Goal: Task Accomplishment & Management: Use online tool/utility

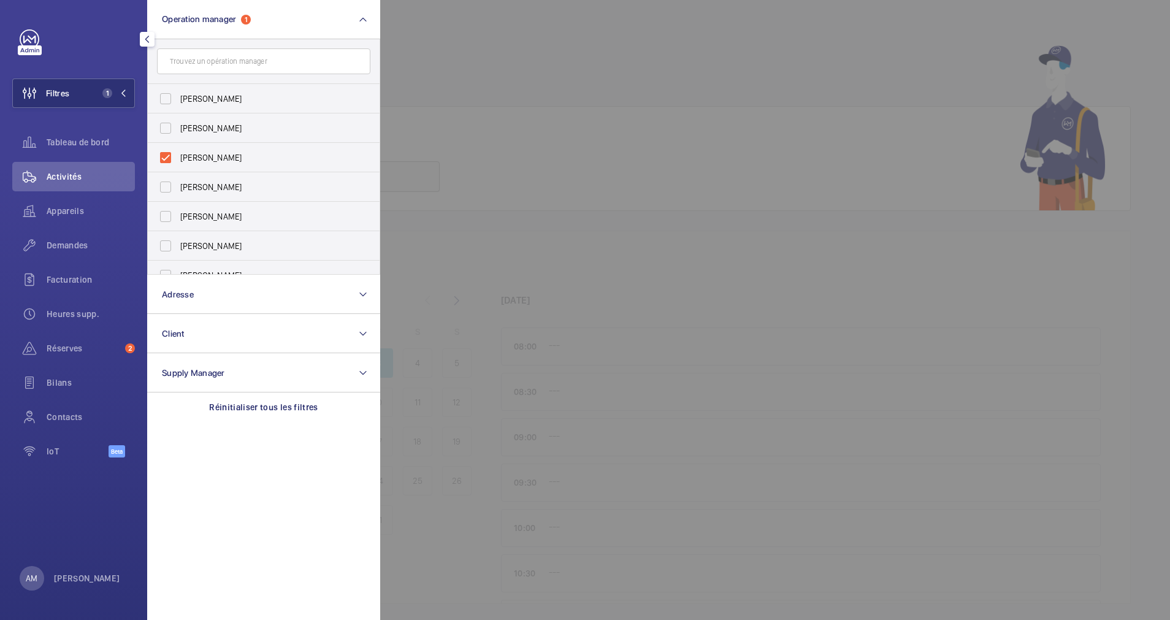
click at [551, 84] on div at bounding box center [965, 310] width 1170 height 620
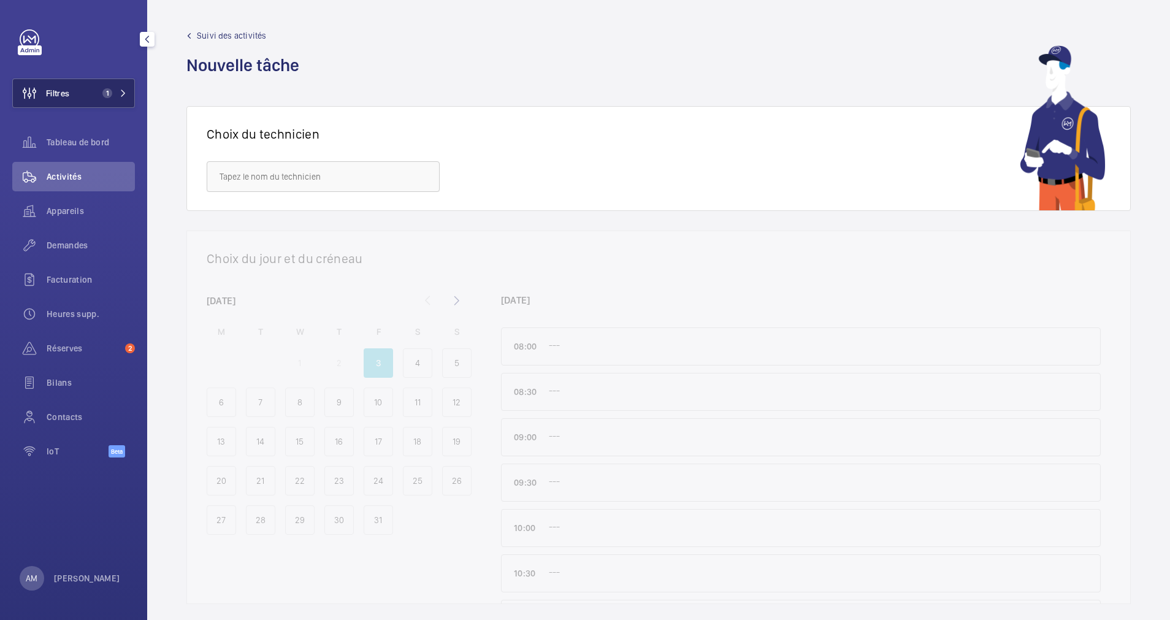
click at [121, 92] on mat-icon at bounding box center [123, 93] width 7 height 7
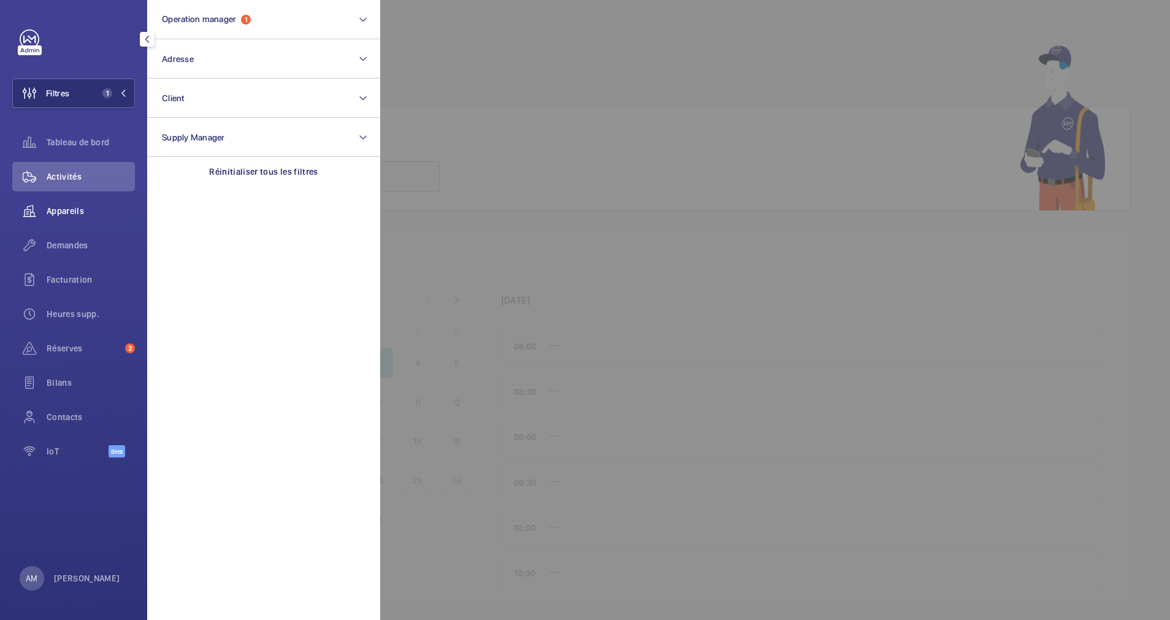
click at [80, 209] on span "Appareils" at bounding box center [91, 211] width 88 height 12
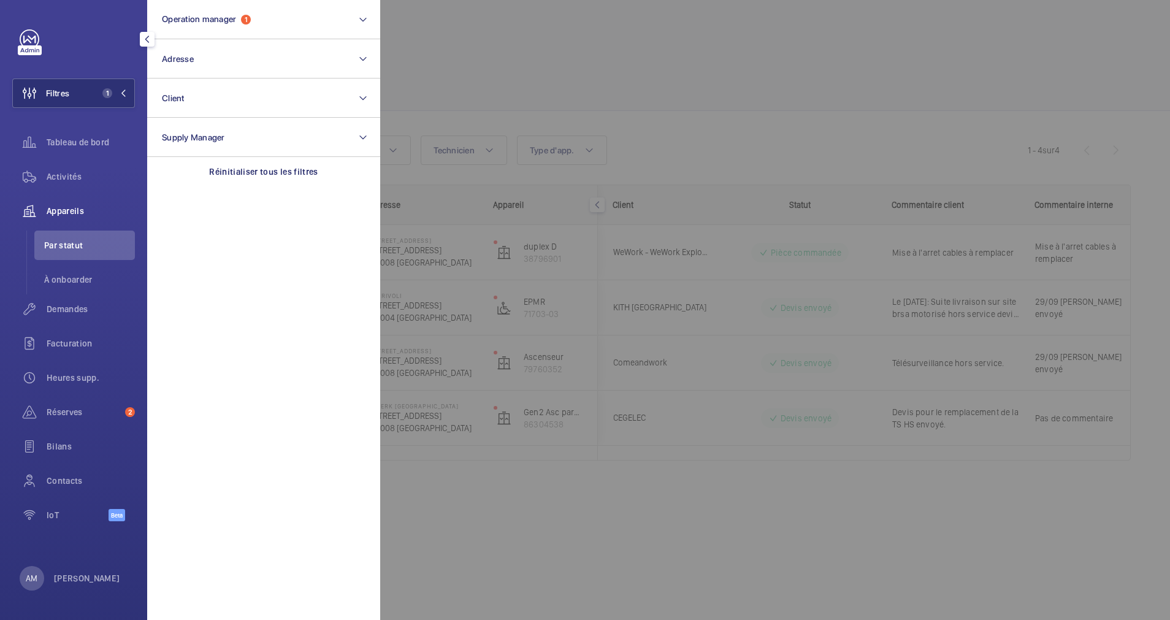
click at [490, 100] on div at bounding box center [965, 310] width 1170 height 620
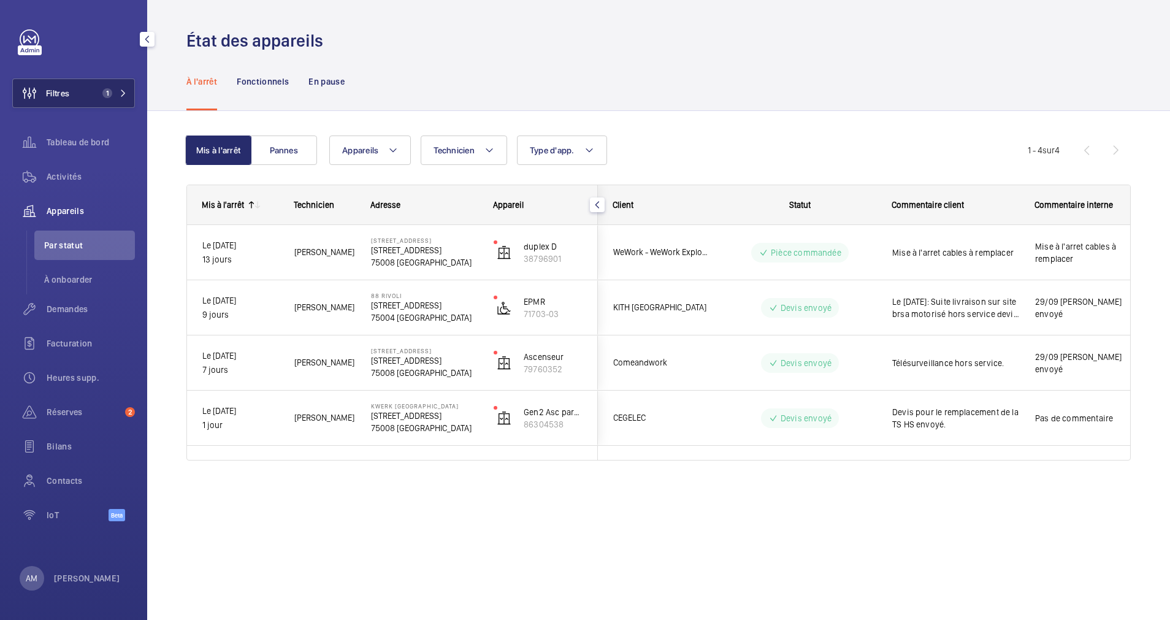
click at [125, 96] on mat-icon at bounding box center [123, 93] width 7 height 7
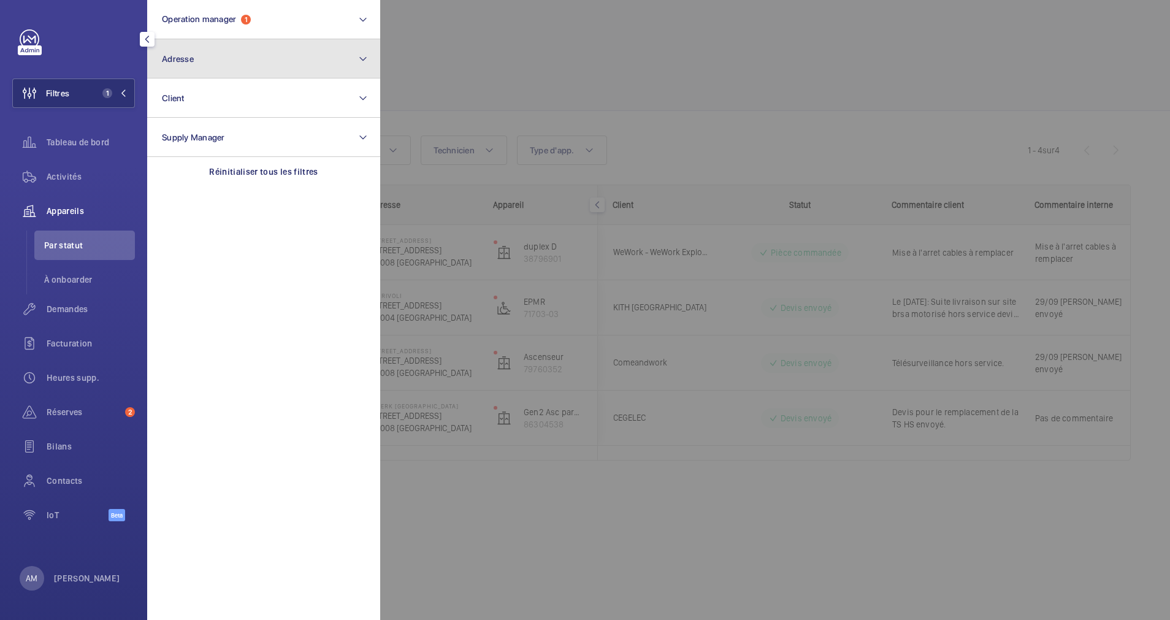
click at [244, 66] on button "Adresse" at bounding box center [263, 58] width 233 height 39
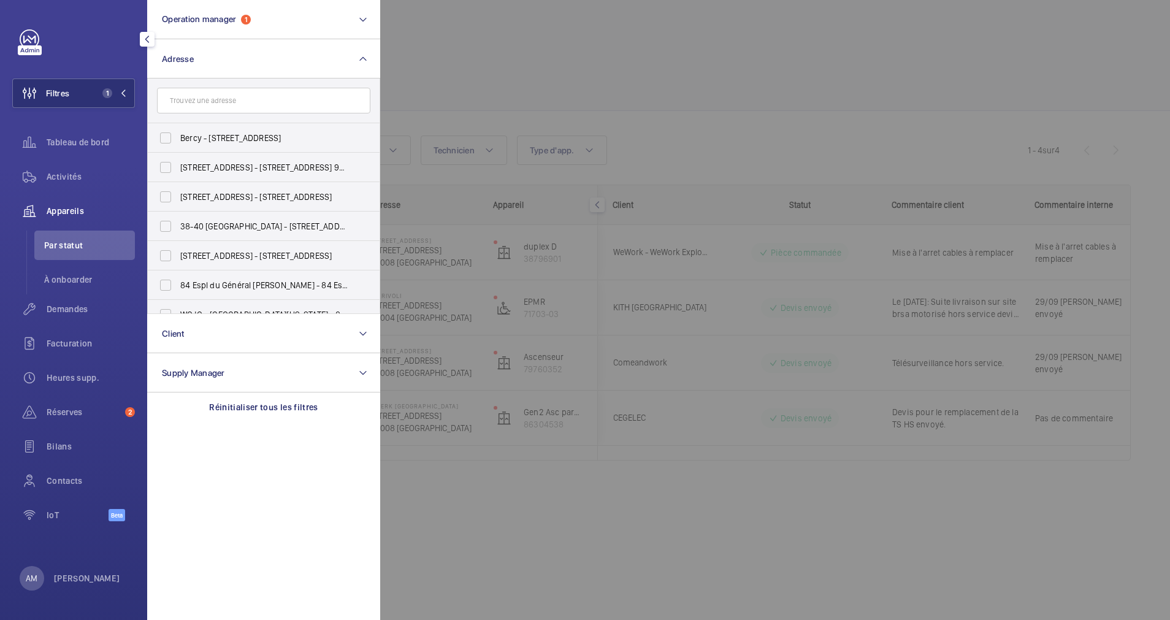
click at [239, 102] on input "text" at bounding box center [263, 101] width 213 height 26
type input "champ"
click at [59, 179] on span "Activités" at bounding box center [91, 177] width 88 height 12
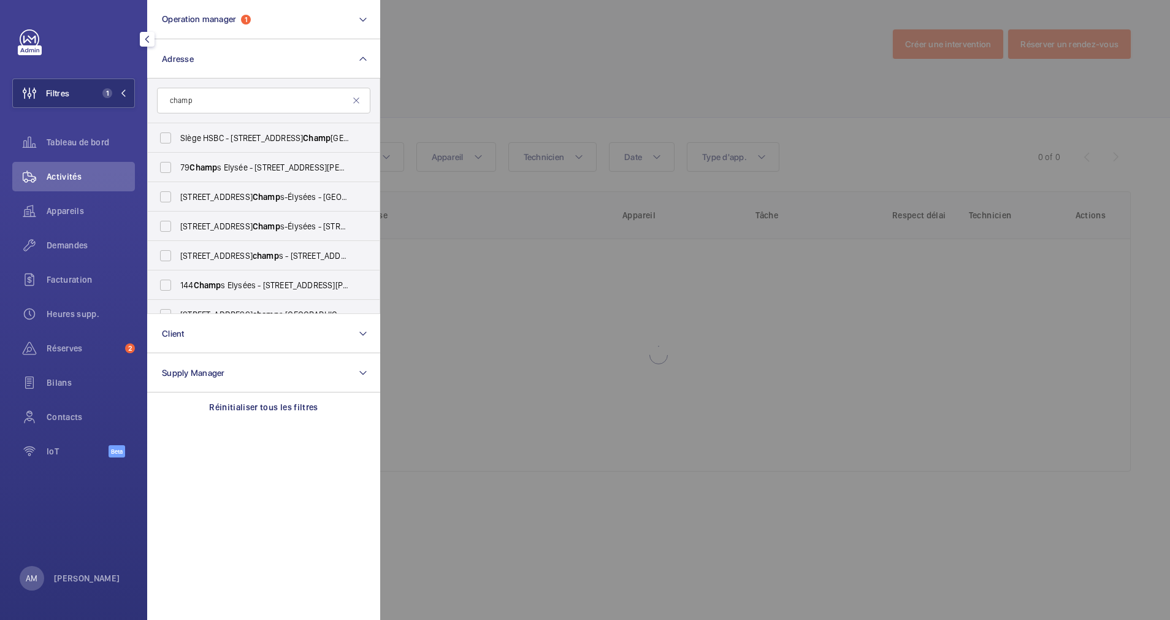
click at [478, 74] on div at bounding box center [965, 310] width 1170 height 620
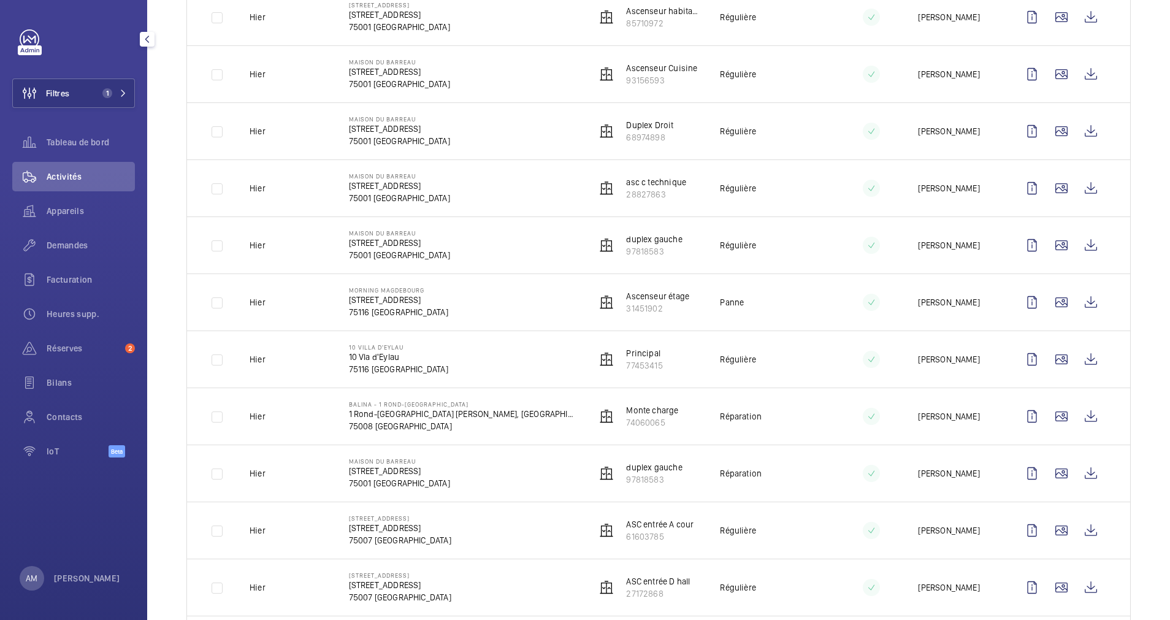
scroll to position [466, 0]
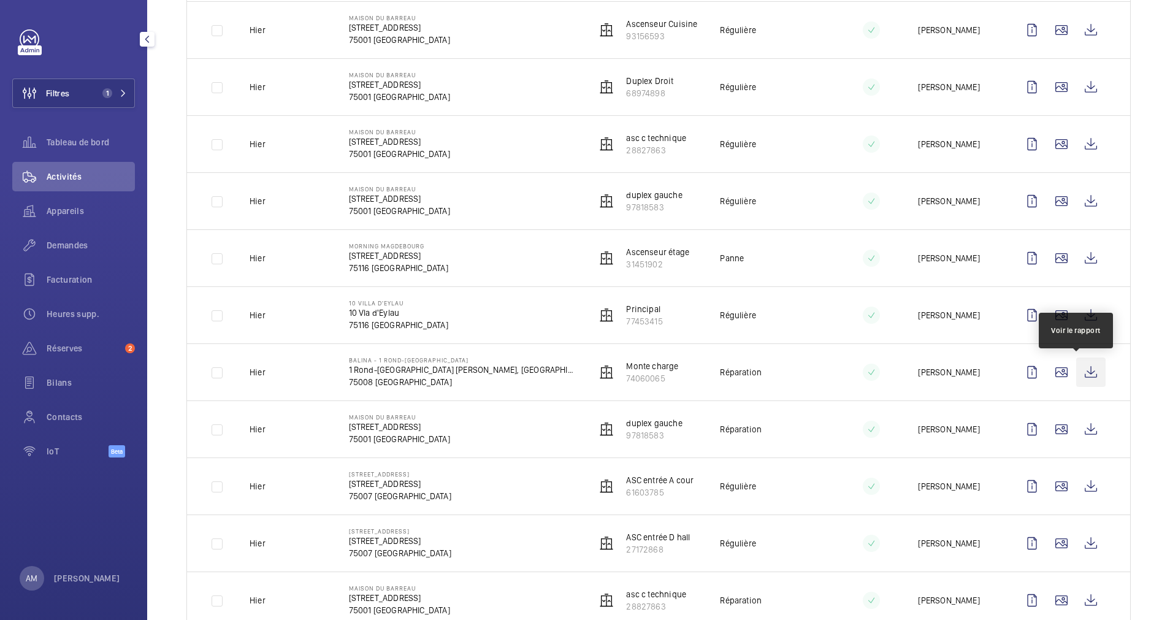
click at [1077, 364] on wm-front-icon-button at bounding box center [1091, 372] width 29 height 29
click at [65, 244] on span "Demandes" at bounding box center [91, 245] width 88 height 12
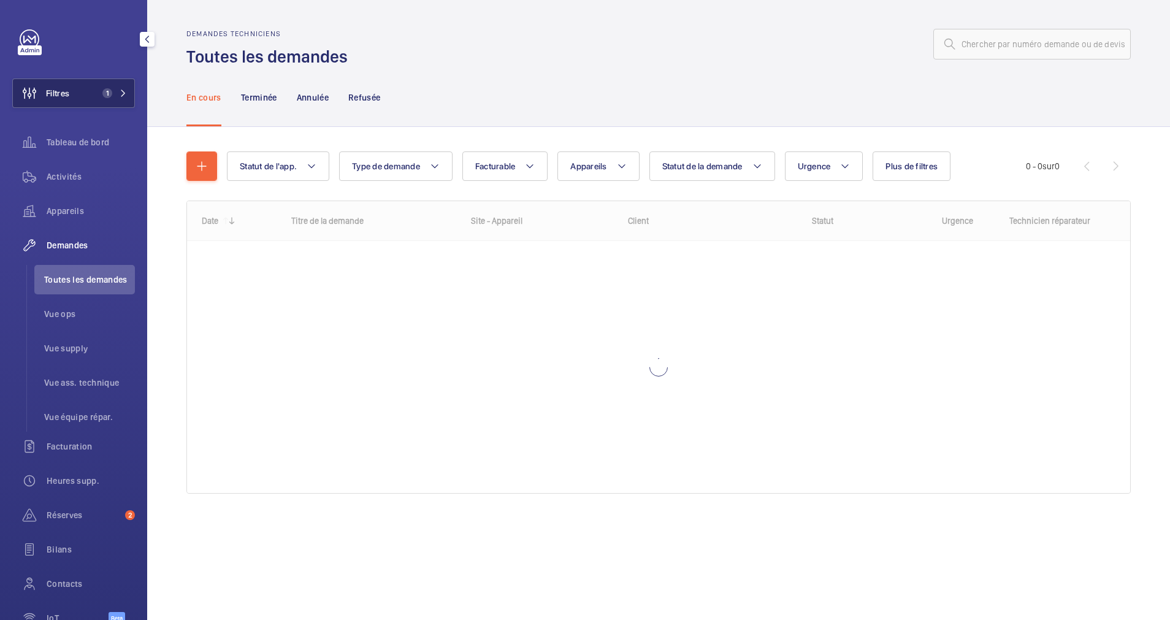
click at [120, 93] on mat-icon at bounding box center [123, 93] width 7 height 7
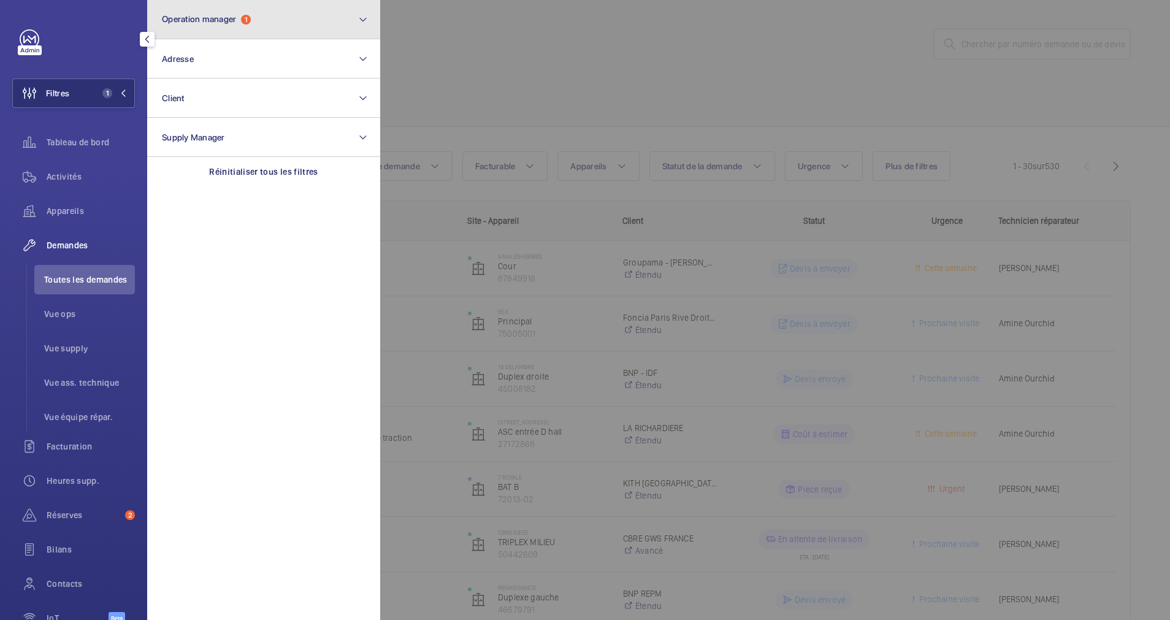
click at [309, 17] on button "Operation manager 1" at bounding box center [263, 19] width 233 height 39
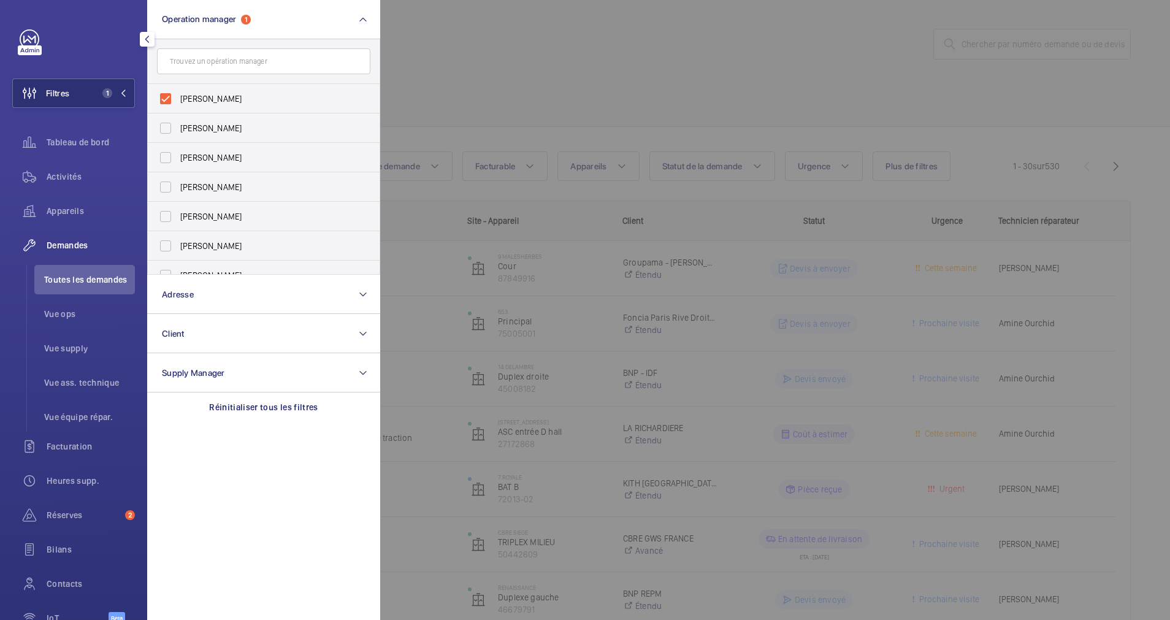
click at [435, 60] on div at bounding box center [965, 310] width 1170 height 620
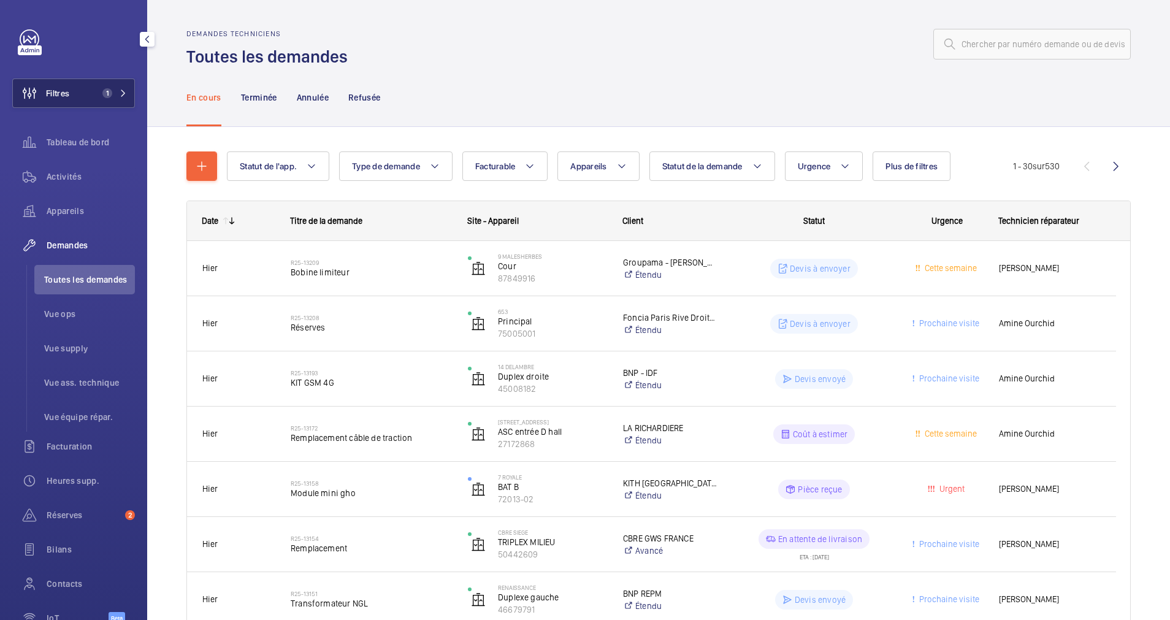
click at [120, 89] on span "1" at bounding box center [112, 93] width 29 height 10
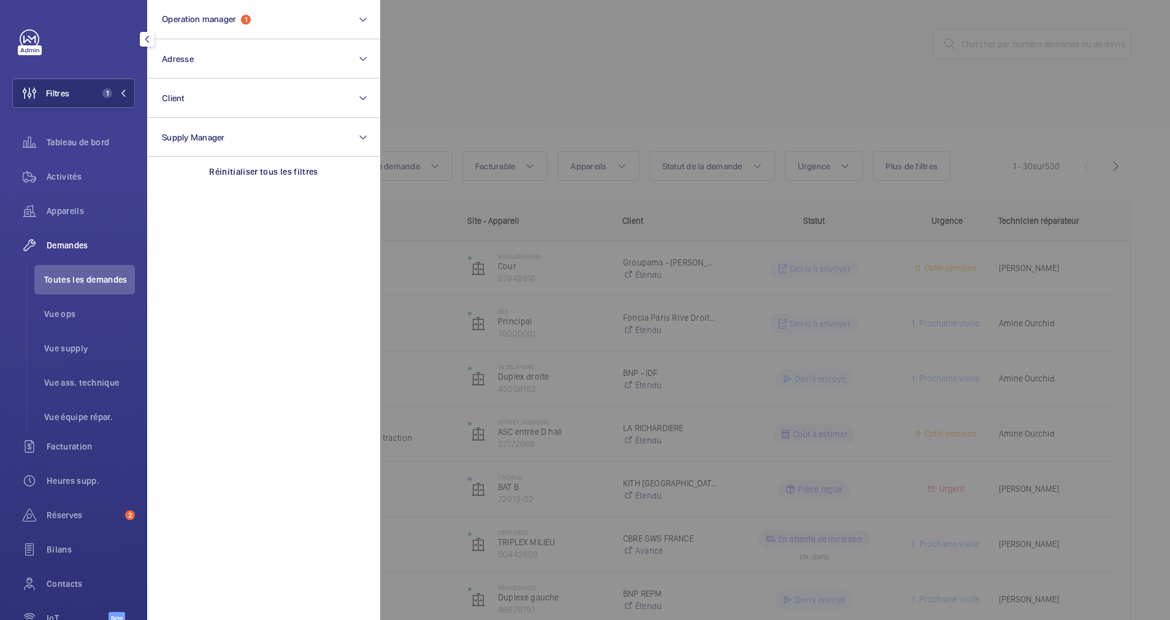
click at [431, 58] on div at bounding box center [965, 310] width 1170 height 620
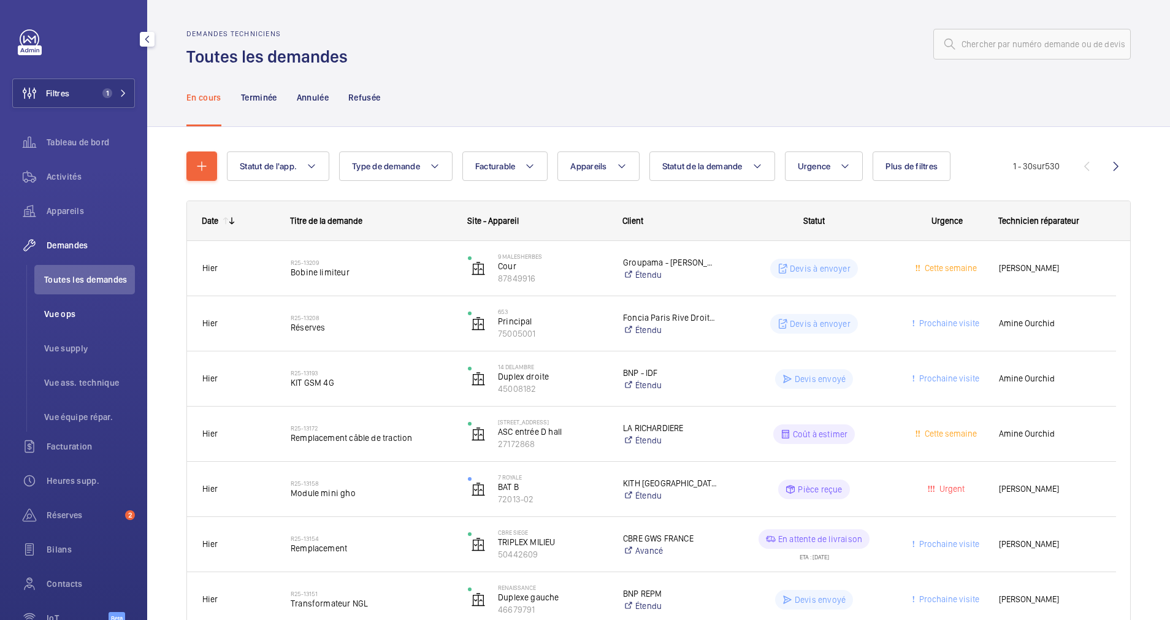
click at [73, 318] on span "Vue ops" at bounding box center [89, 314] width 91 height 12
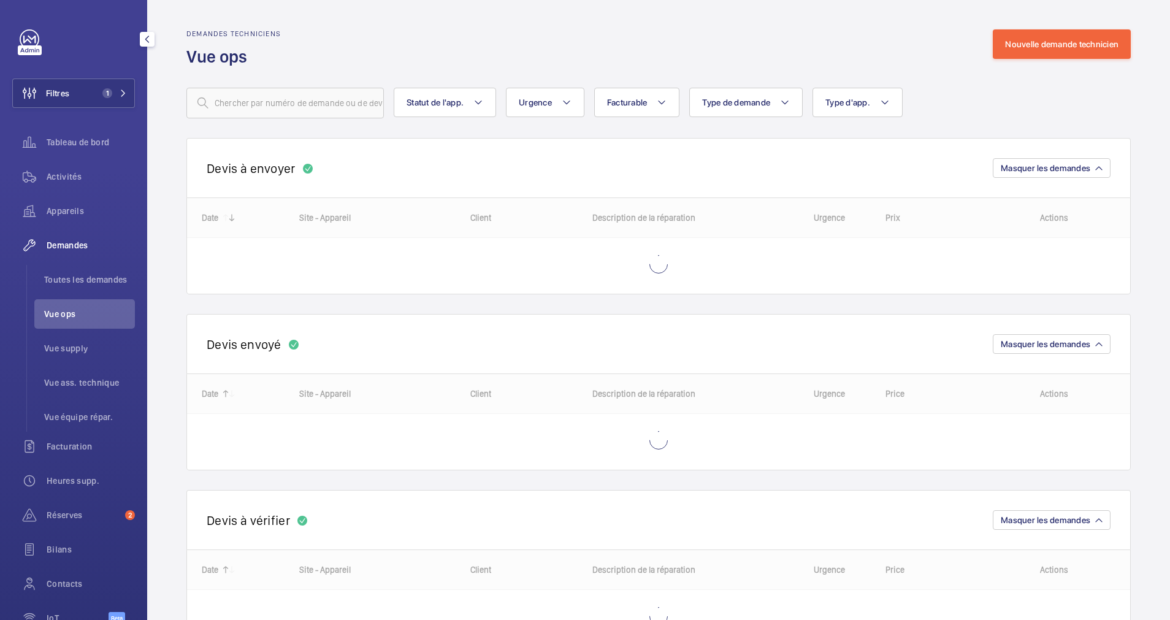
click at [92, 243] on span "Demandes" at bounding box center [91, 245] width 88 height 12
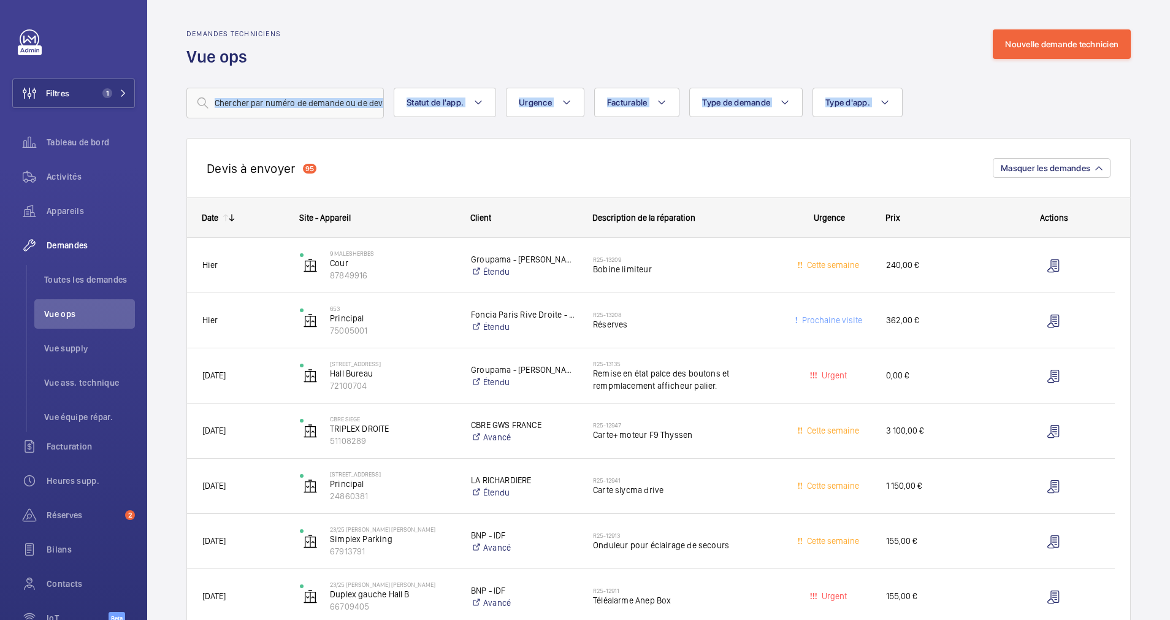
drag, startPoint x: 164, startPoint y: 131, endPoint x: 379, endPoint y: 126, distance: 214.8
click at [85, 284] on span "Toutes les demandes" at bounding box center [89, 280] width 91 height 12
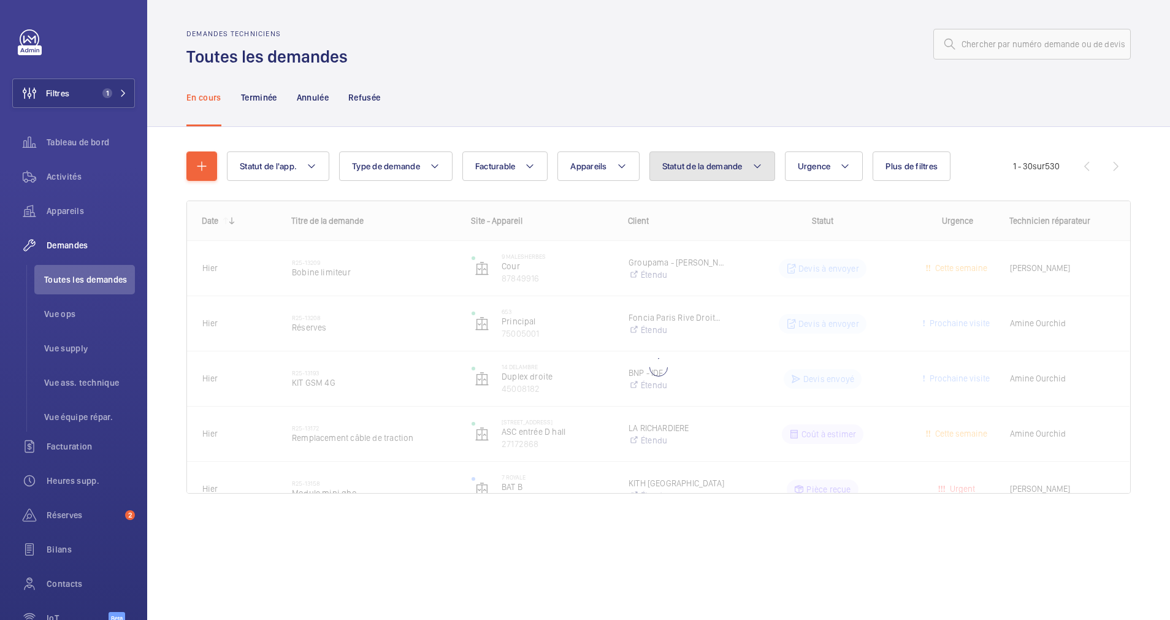
click at [758, 163] on mat-icon at bounding box center [758, 166] width 10 height 15
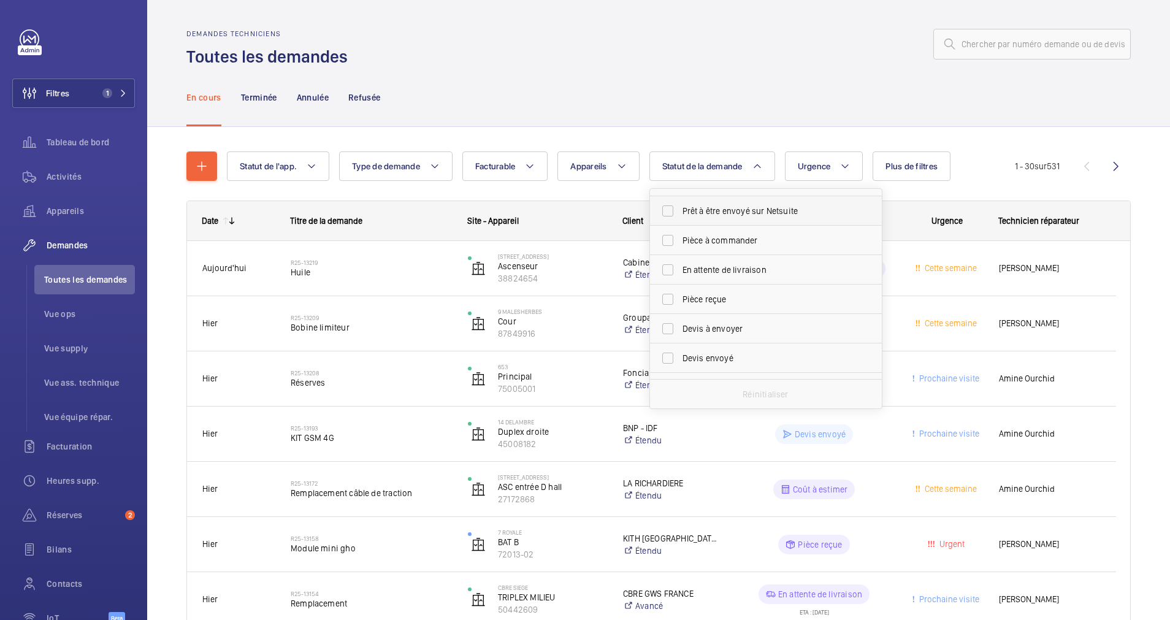
scroll to position [74, 0]
click at [723, 337] on span "Devis à envoyer" at bounding box center [767, 336] width 169 height 12
click at [680, 337] on input "Devis à envoyer" at bounding box center [668, 336] width 25 height 25
checkbox input "true"
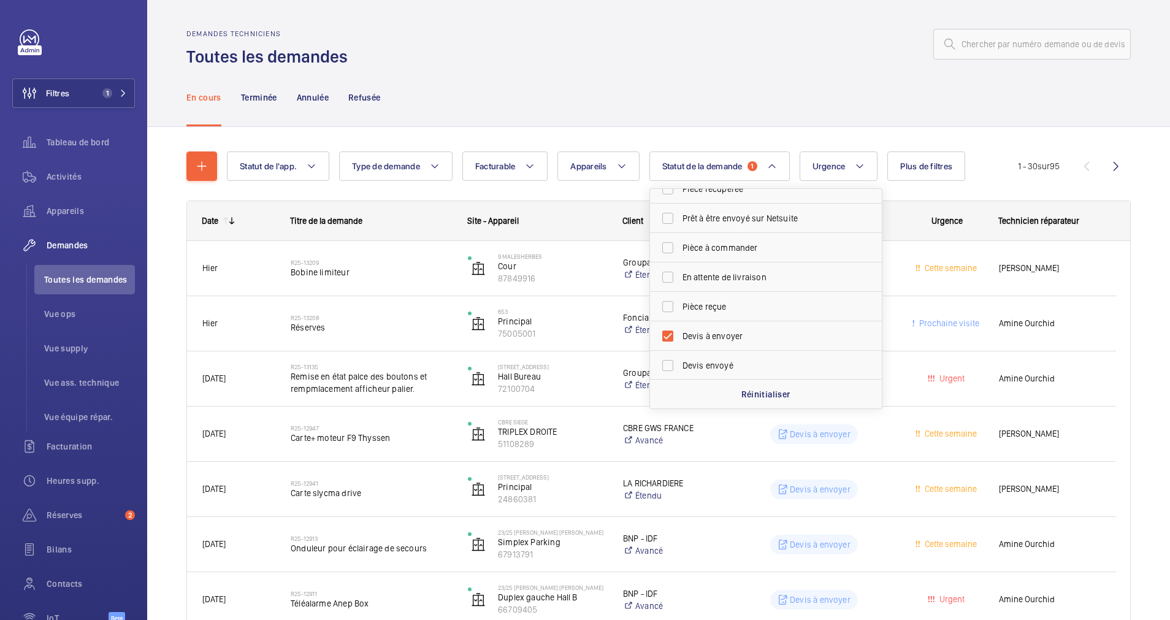
click at [691, 109] on div "En cours Terminée Annulée Refusée" at bounding box center [658, 97] width 945 height 58
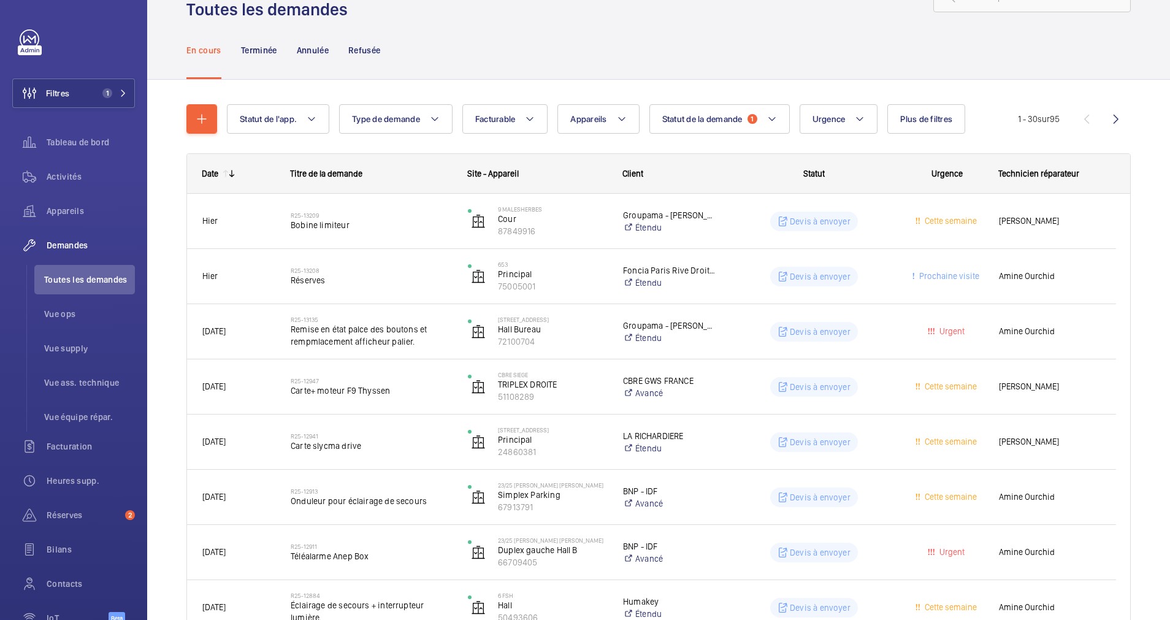
scroll to position [49, 0]
click at [641, 153] on div "Client" at bounding box center [663, 171] width 110 height 39
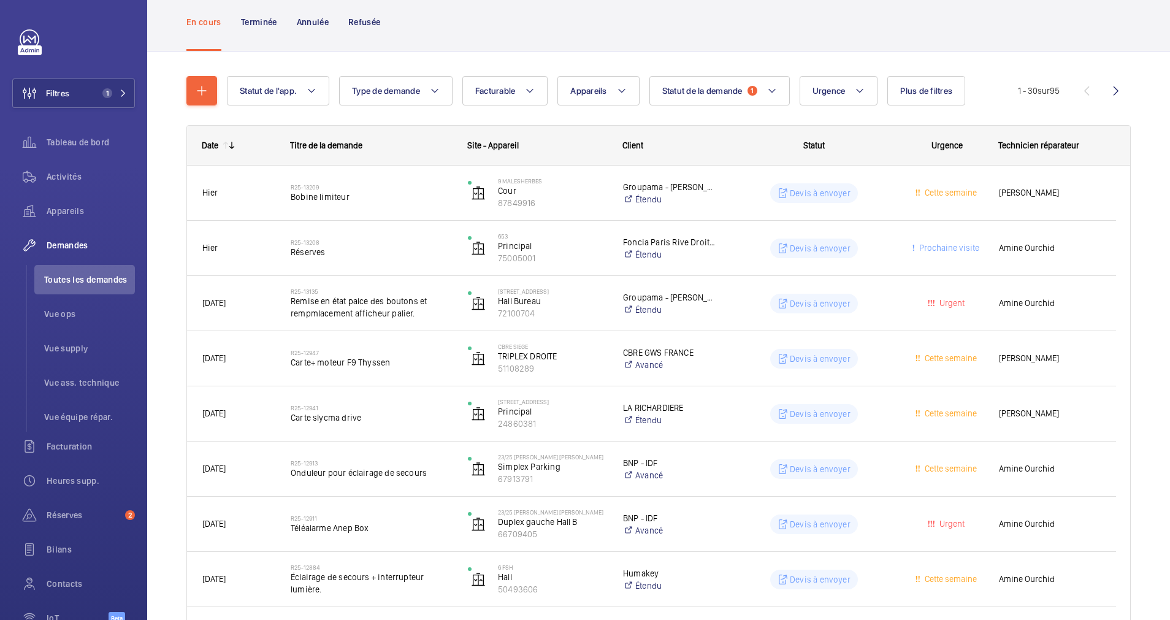
scroll to position [74, 0]
click at [723, 129] on div "Statut" at bounding box center [806, 147] width 177 height 39
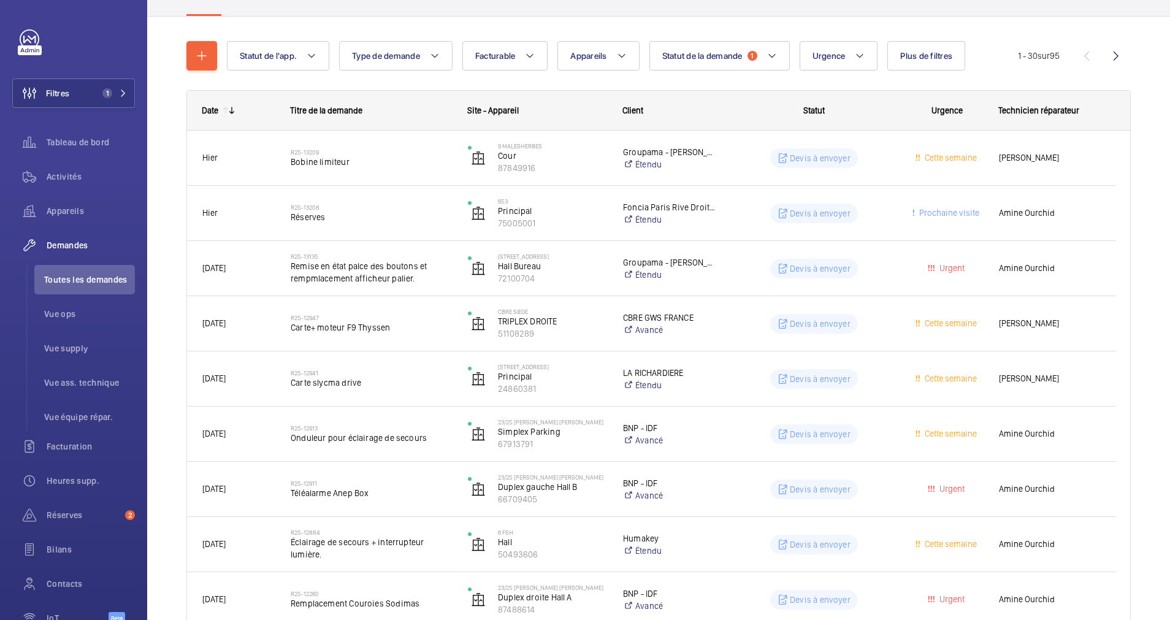
scroll to position [112, 0]
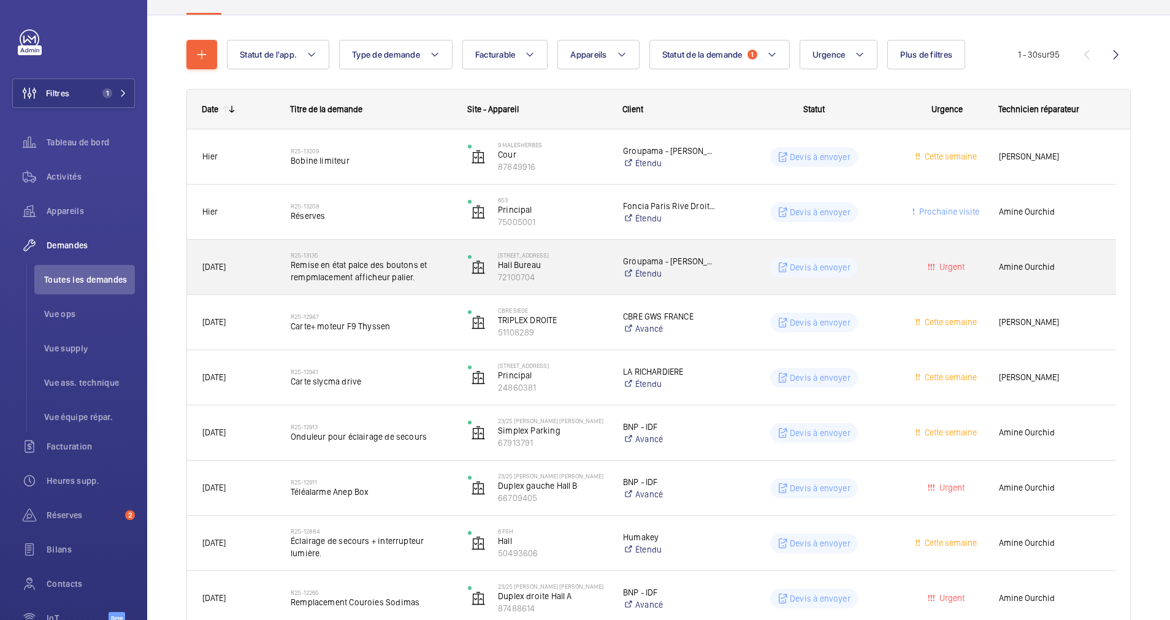
click at [361, 259] on span "Remise en état palce des boutons et rempmlacement afficheur palier." at bounding box center [371, 271] width 161 height 25
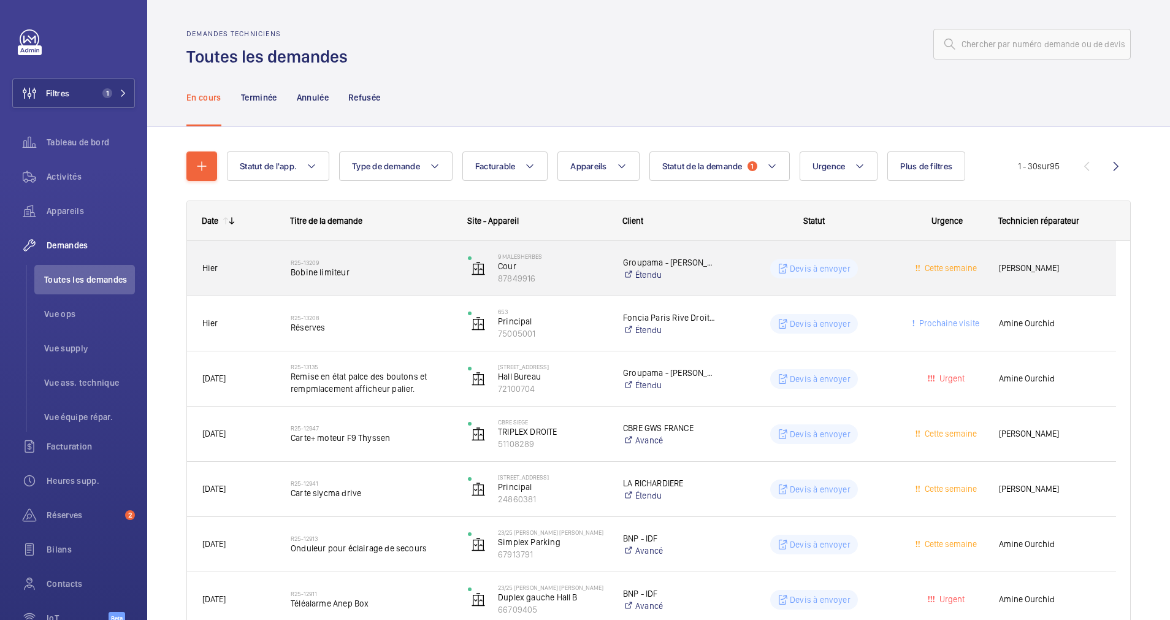
click at [397, 251] on div "R25-13209 Bobine limiteur" at bounding box center [371, 269] width 161 height 36
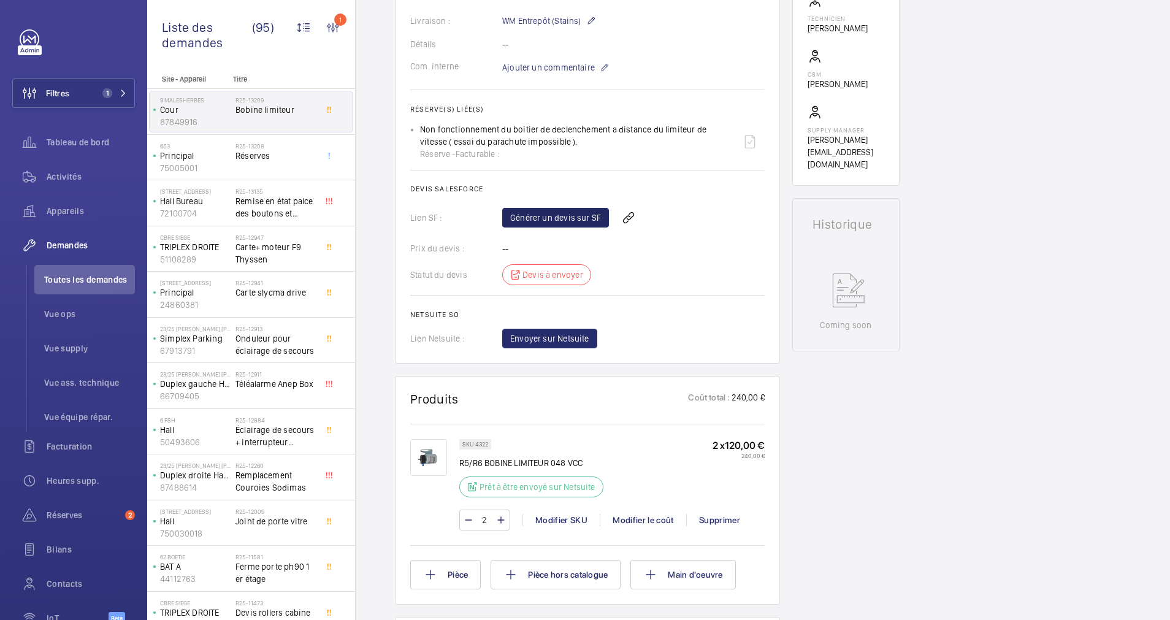
scroll to position [375, 0]
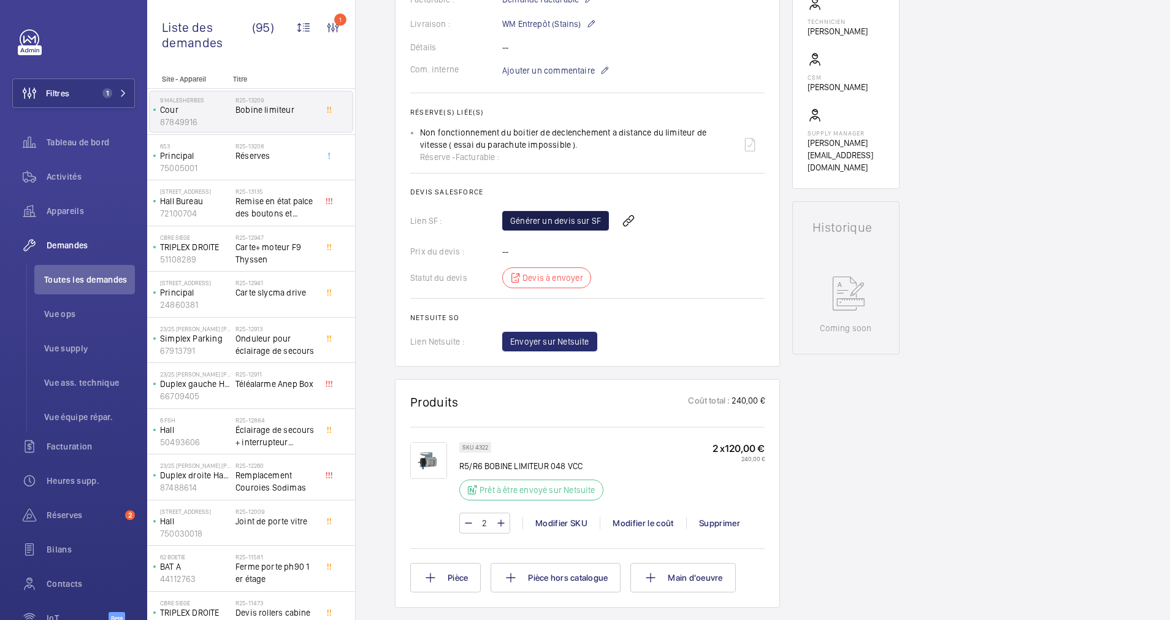
click at [578, 217] on link "Générer un devis sur SF" at bounding box center [555, 221] width 107 height 20
drag, startPoint x: 429, startPoint y: 129, endPoint x: 391, endPoint y: 128, distance: 38.7
click at [391, 128] on div "Demandes techniciens R25-13209 La demande de réparation a été créée le [DATE] p…" at bounding box center [763, 423] width 815 height 1358
click at [426, 130] on div "Non fonctionnement du boitier de declenchement a distance du limiteur de vitess…" at bounding box center [577, 144] width 315 height 37
click at [532, 144] on div "Non fonctionnement du boitier de declenchement a distance du limiteur de vitess…" at bounding box center [577, 144] width 315 height 37
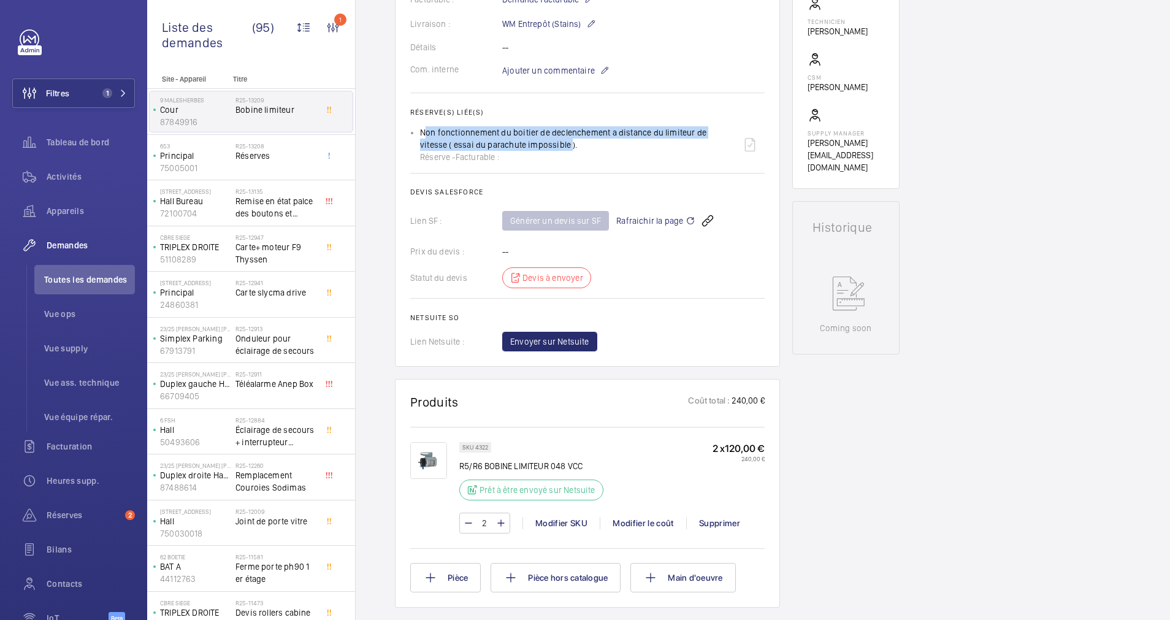
drag, startPoint x: 540, startPoint y: 146, endPoint x: 421, endPoint y: 134, distance: 120.2
click at [421, 134] on div "Non fonctionnement du boitier de declenchement a distance du limiteur de vitess…" at bounding box center [577, 144] width 315 height 37
copy p "Non fonctionnement du boitier de declenchement a distance du limiteur de vitess…"
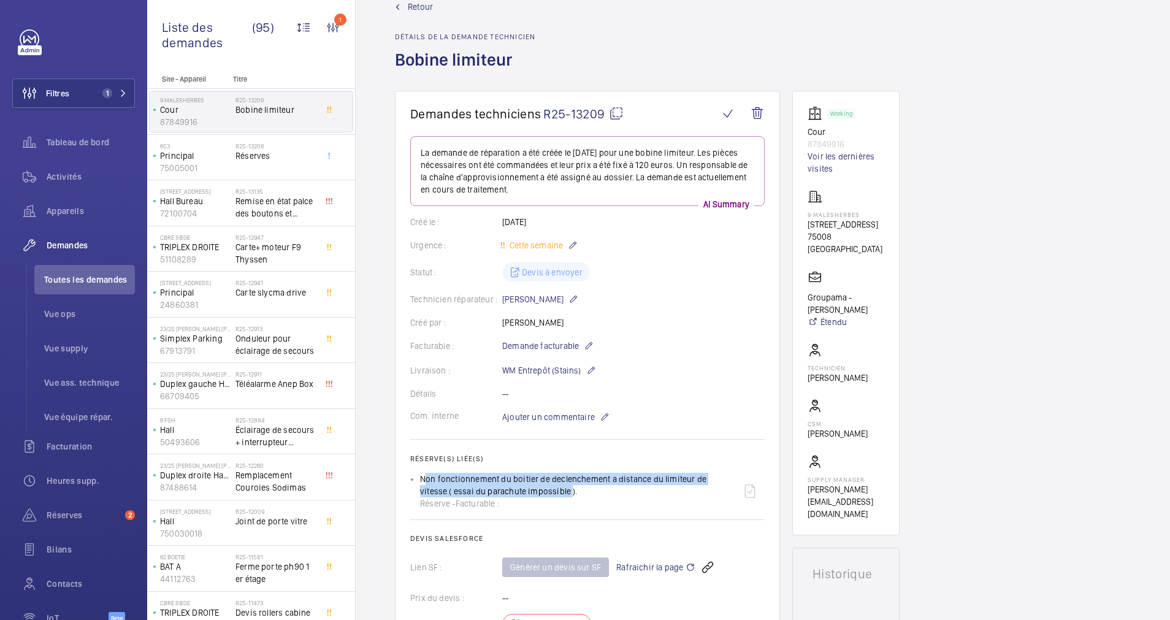
scroll to position [0, 0]
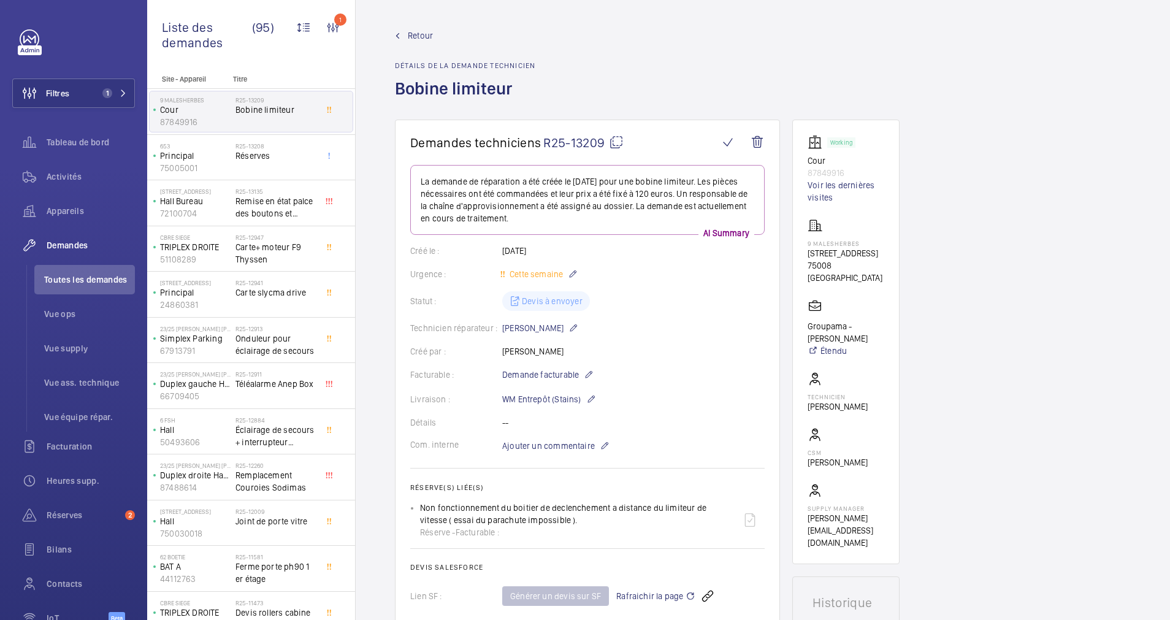
click at [419, 33] on span "Retour" at bounding box center [420, 35] width 25 height 12
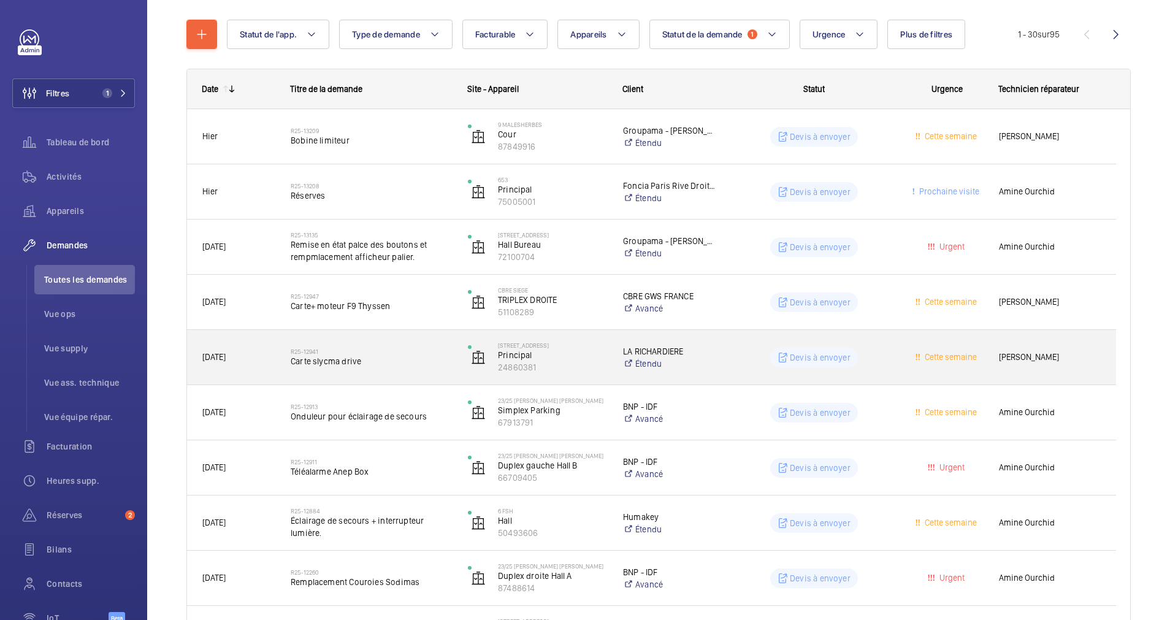
scroll to position [132, 0]
click at [740, 358] on wm-front-pills-cell "Devis à envoyer" at bounding box center [814, 357] width 161 height 20
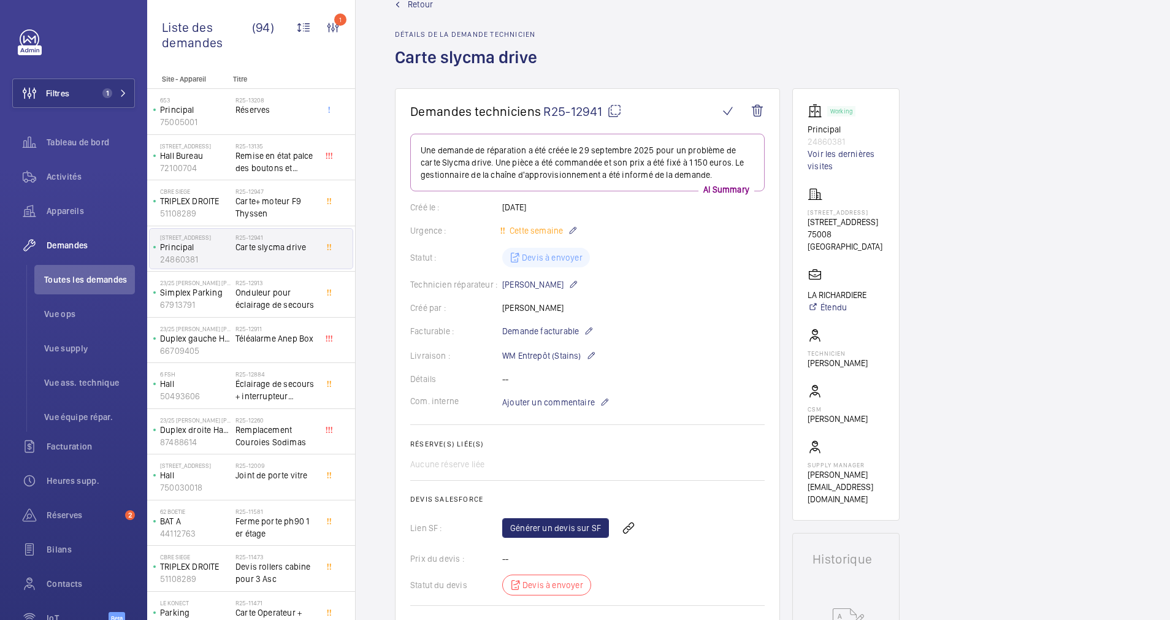
scroll to position [28, 0]
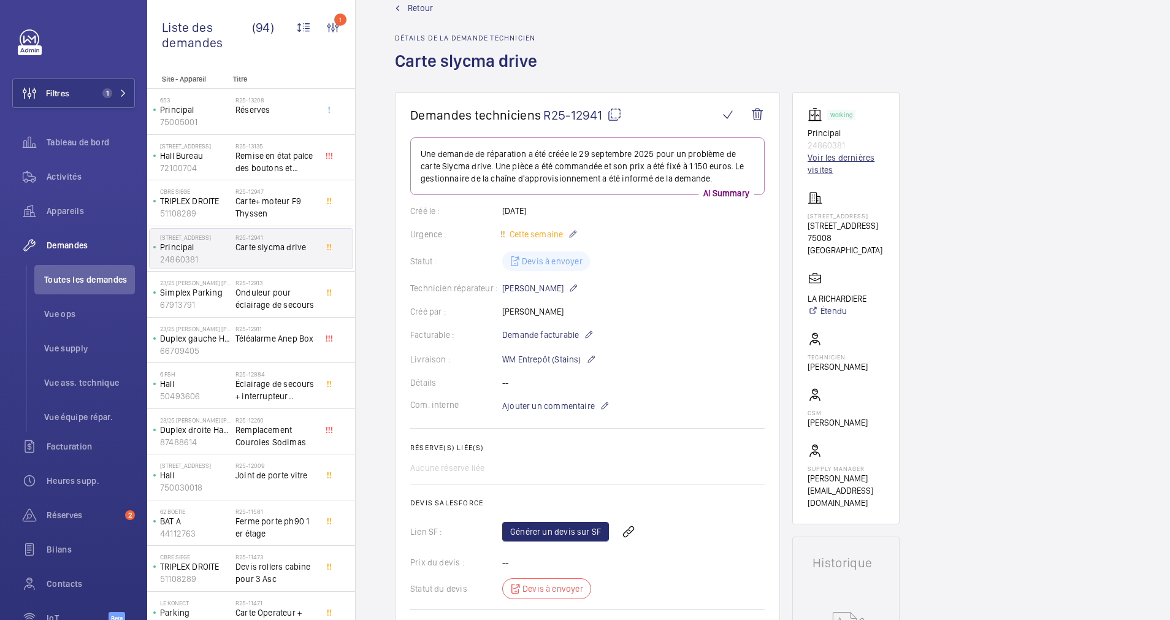
click at [828, 169] on link "Voir les dernières visites" at bounding box center [846, 164] width 77 height 25
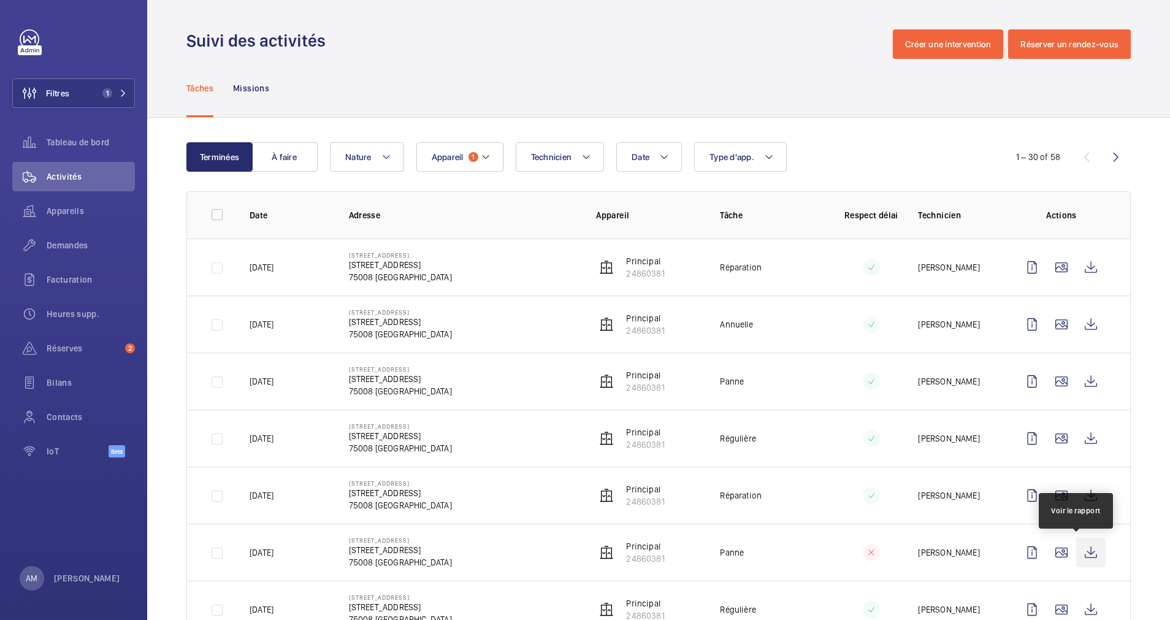
click at [1080, 548] on wm-front-icon-button at bounding box center [1091, 552] width 29 height 29
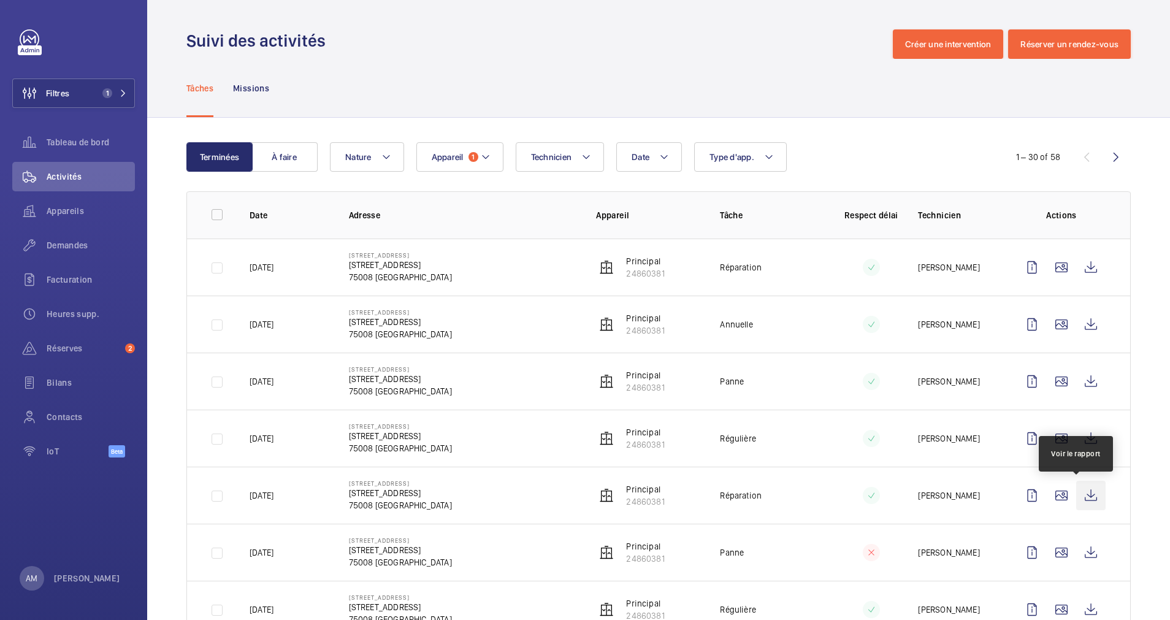
click at [1088, 502] on wm-front-icon-button at bounding box center [1091, 495] width 29 height 29
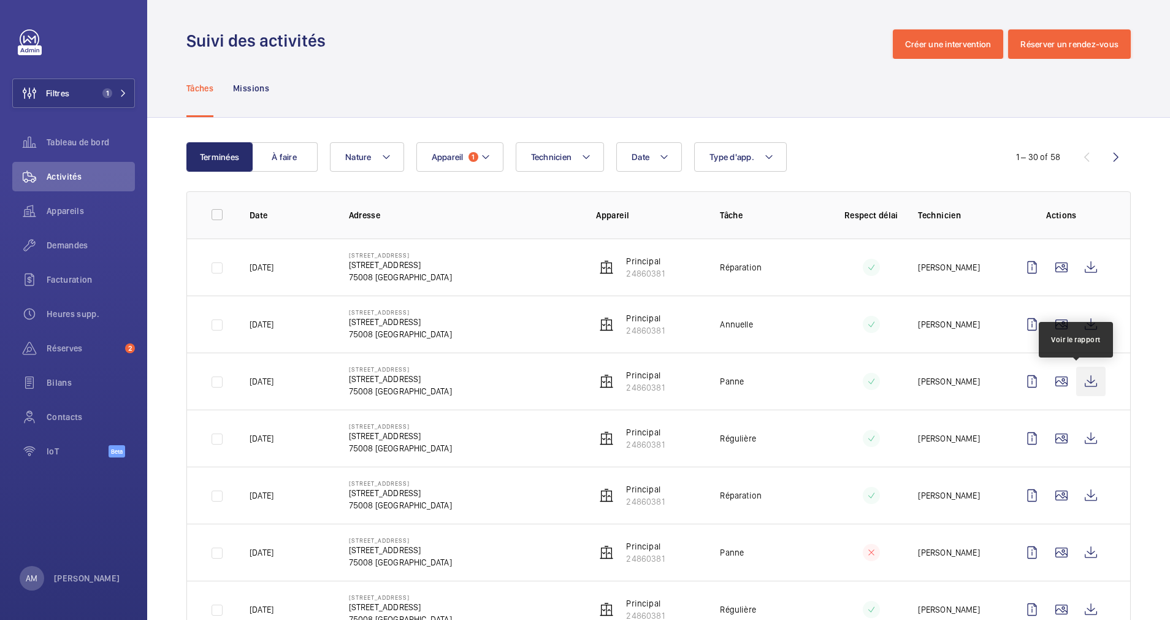
click at [1078, 380] on wm-front-icon-button at bounding box center [1091, 381] width 29 height 29
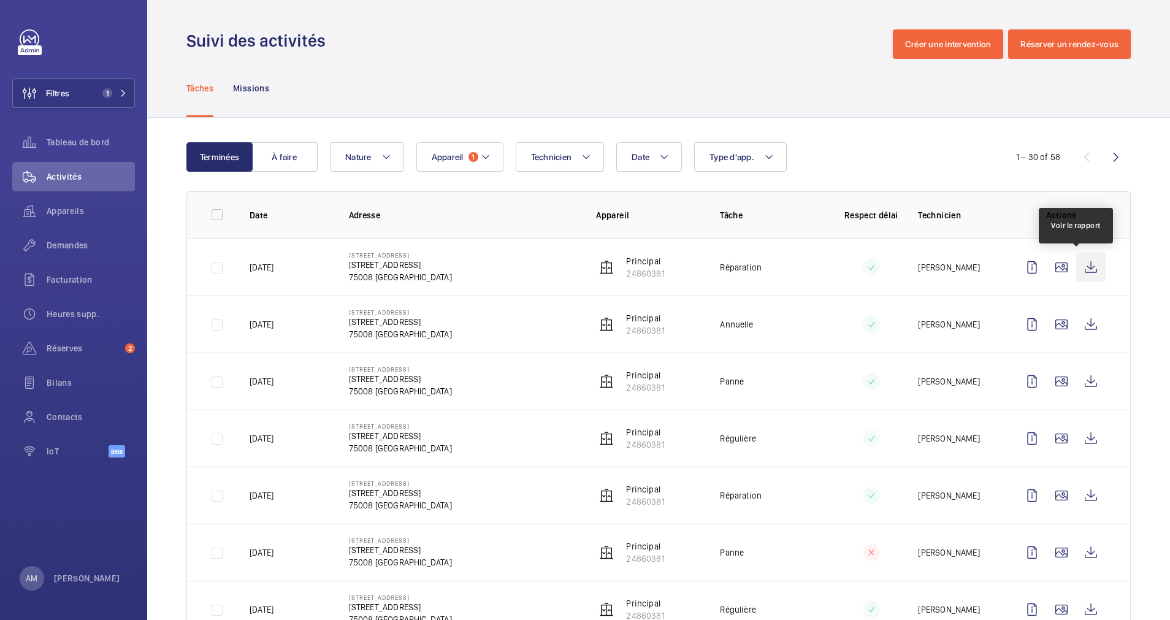
click at [1077, 266] on wm-front-icon-button at bounding box center [1091, 267] width 29 height 29
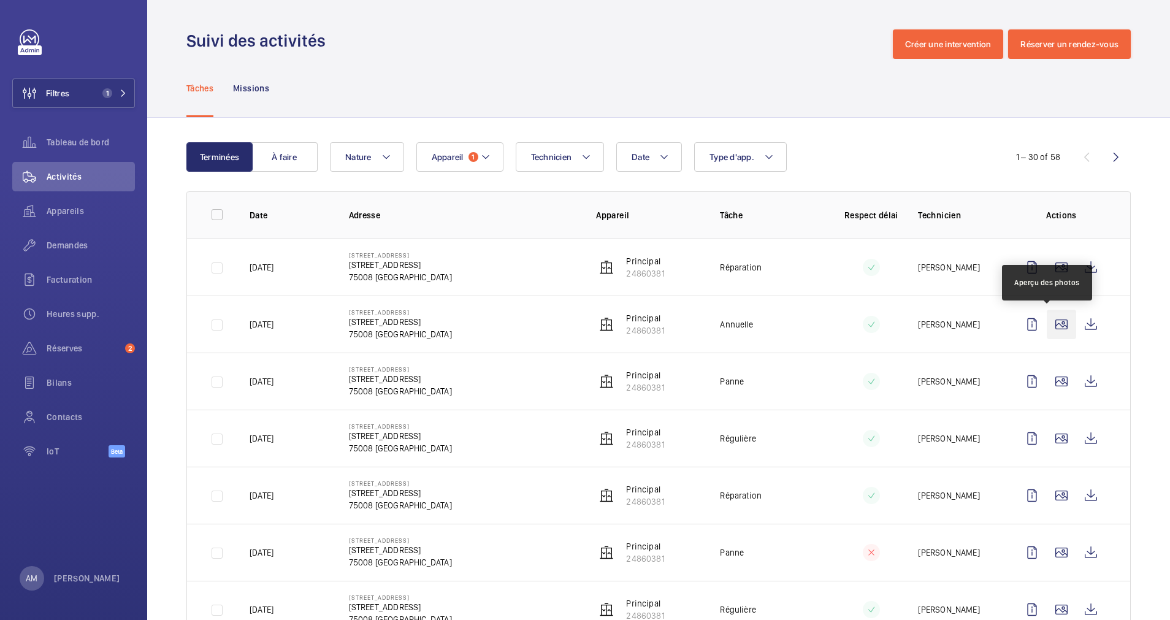
click at [1047, 319] on wm-front-icon-button at bounding box center [1061, 324] width 29 height 29
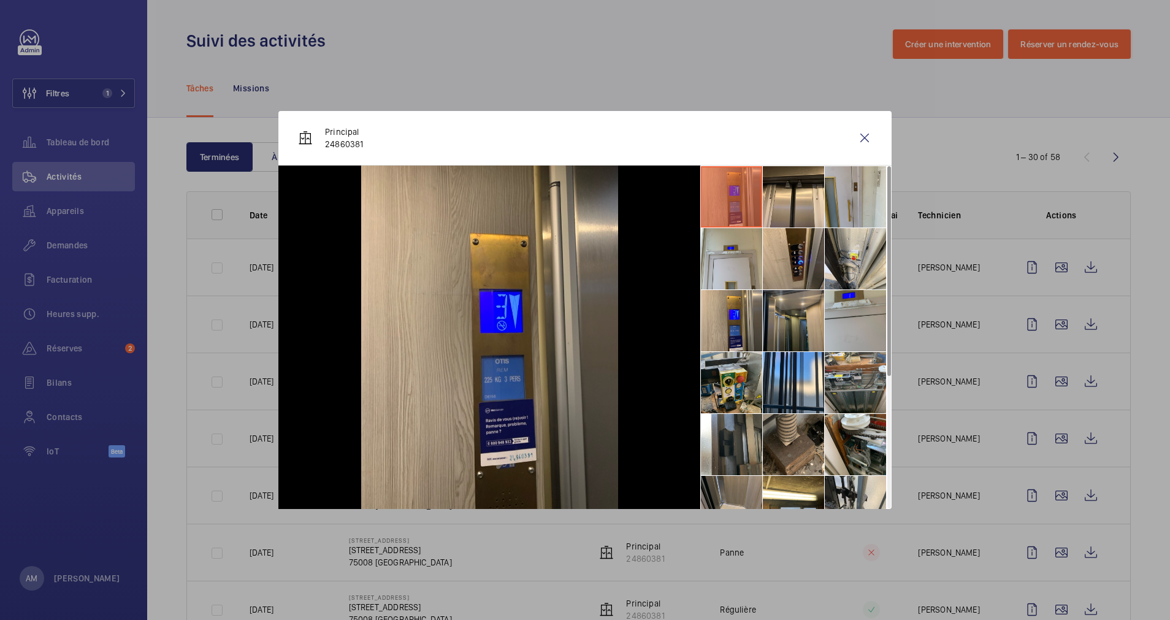
click at [790, 328] on li at bounding box center [793, 320] width 61 height 61
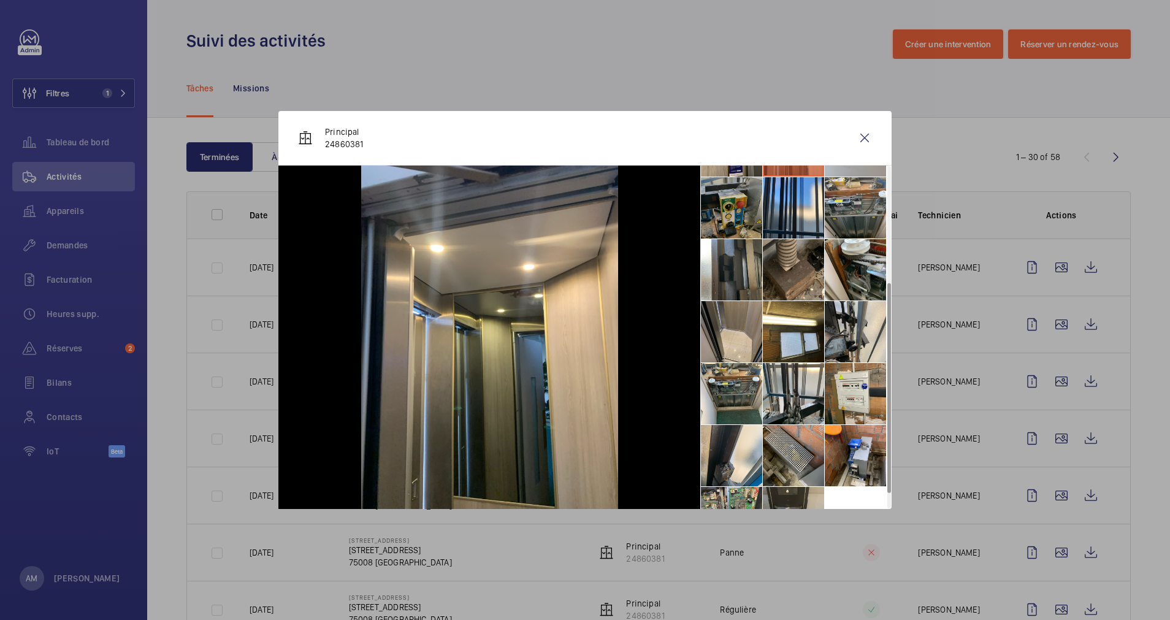
scroll to position [215, 0]
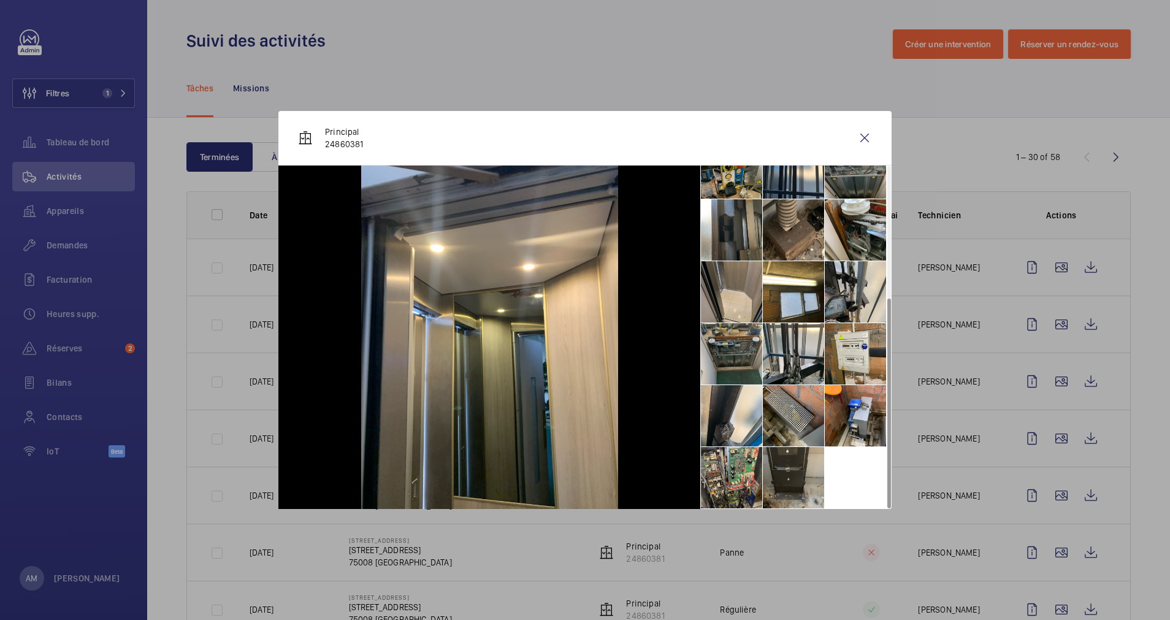
click at [722, 353] on li at bounding box center [731, 353] width 61 height 61
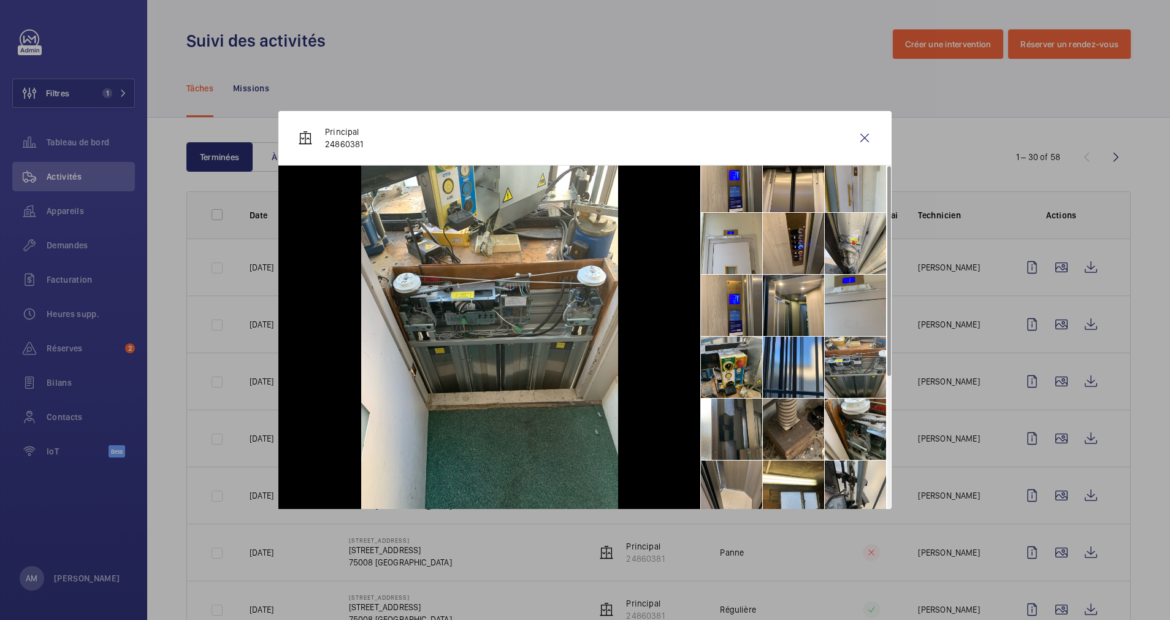
scroll to position [0, 0]
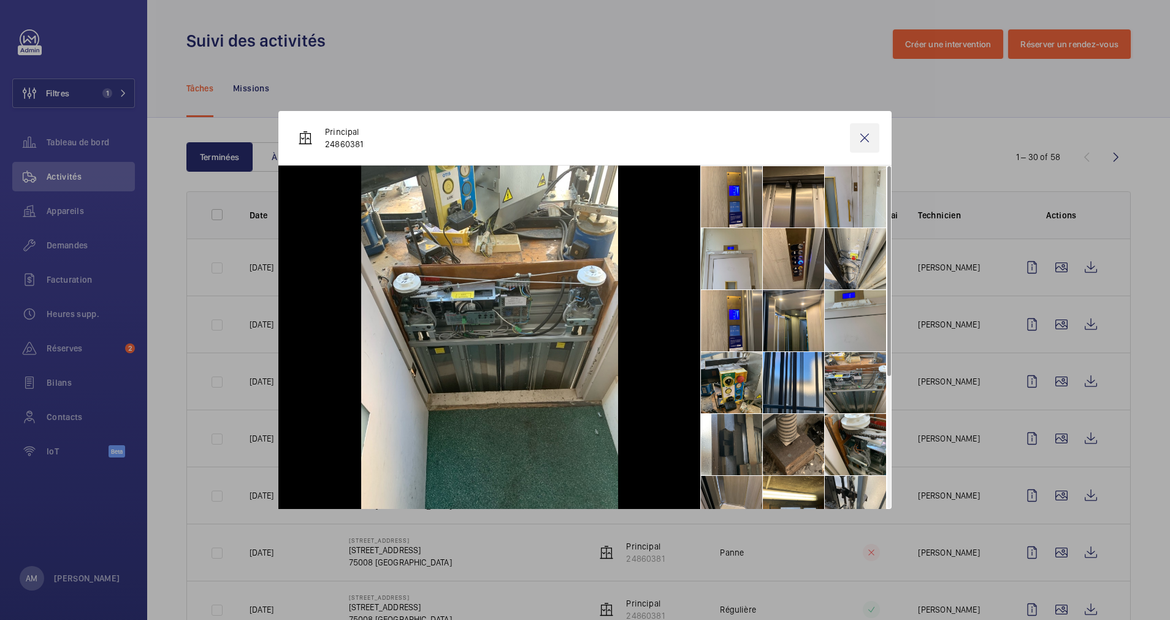
click at [864, 136] on wm-front-icon-button at bounding box center [864, 137] width 29 height 29
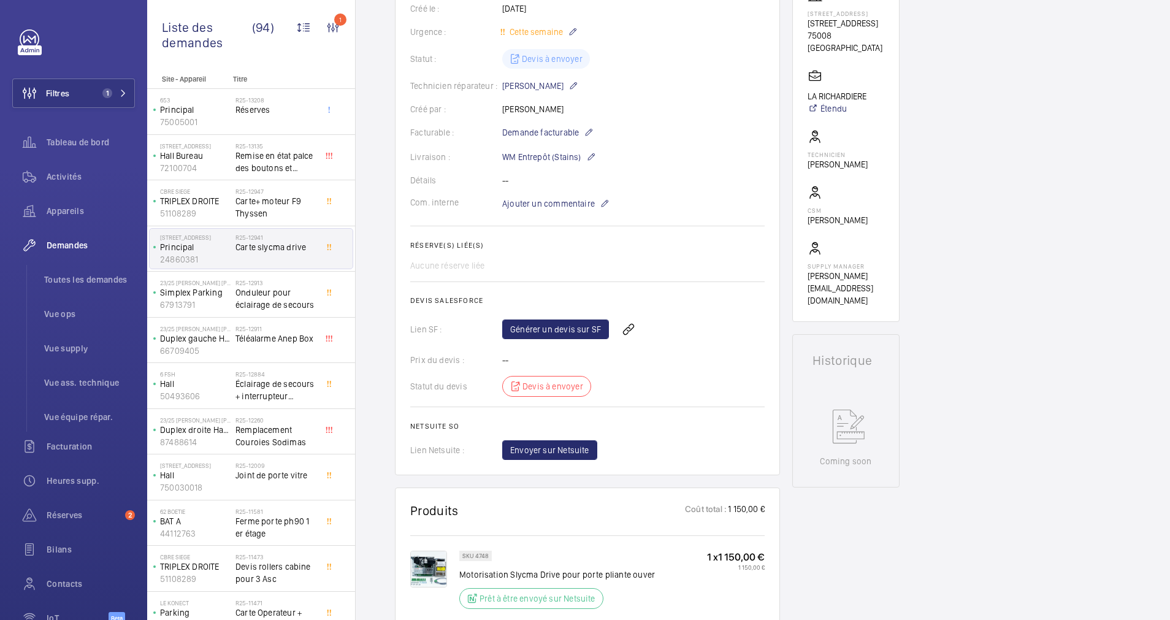
scroll to position [478, 0]
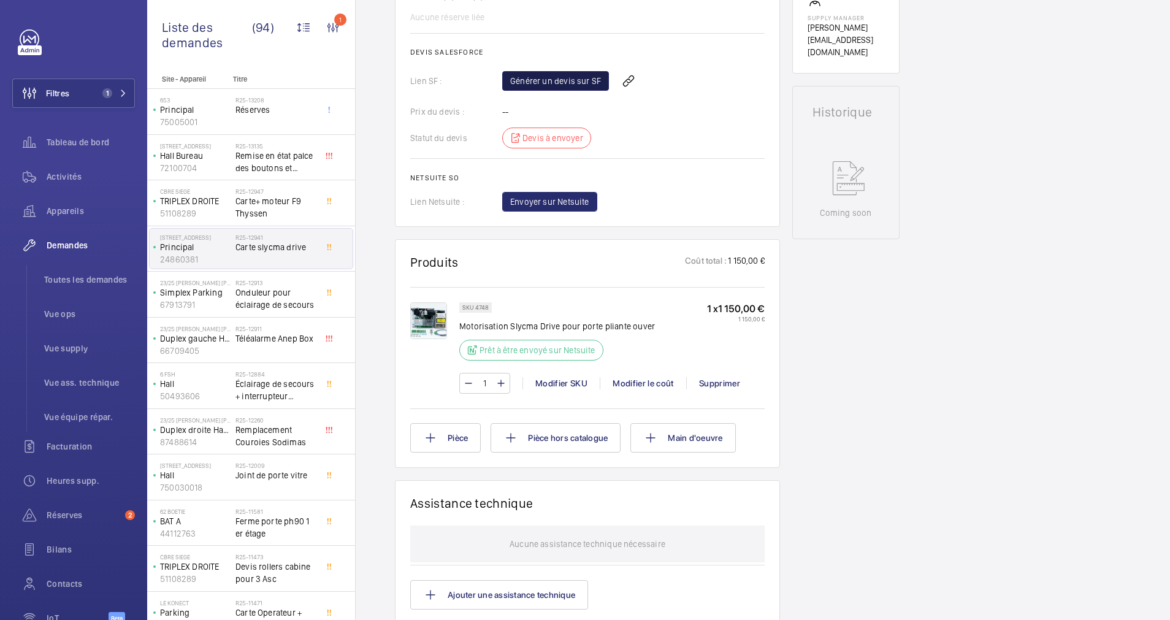
click at [573, 80] on link "Générer un devis sur SF" at bounding box center [555, 81] width 107 height 20
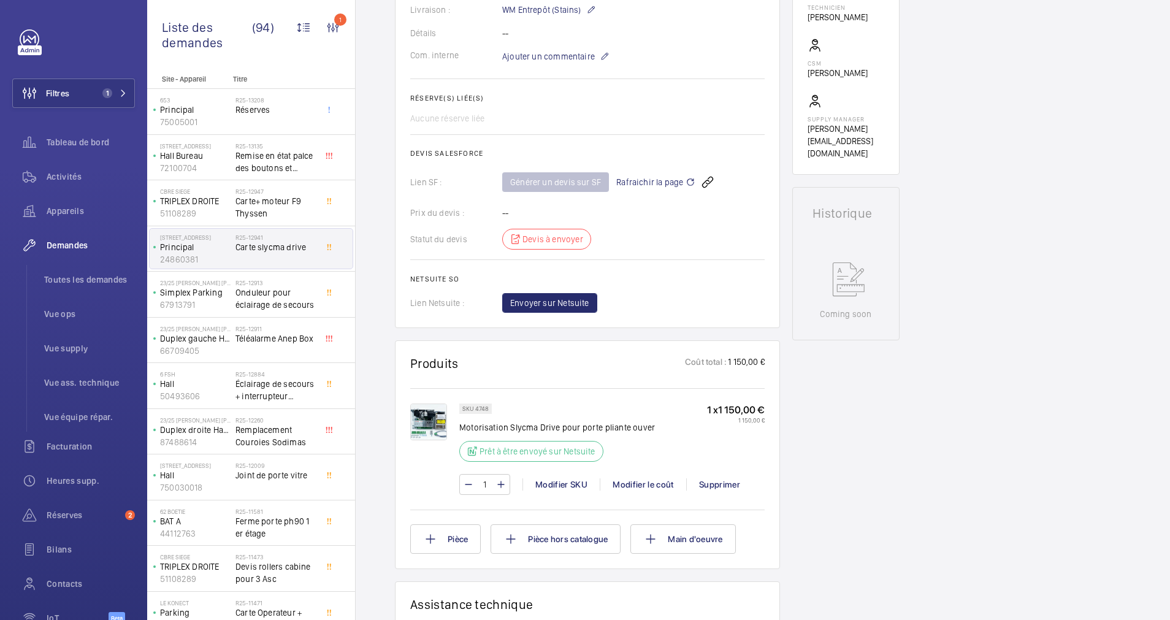
scroll to position [345, 0]
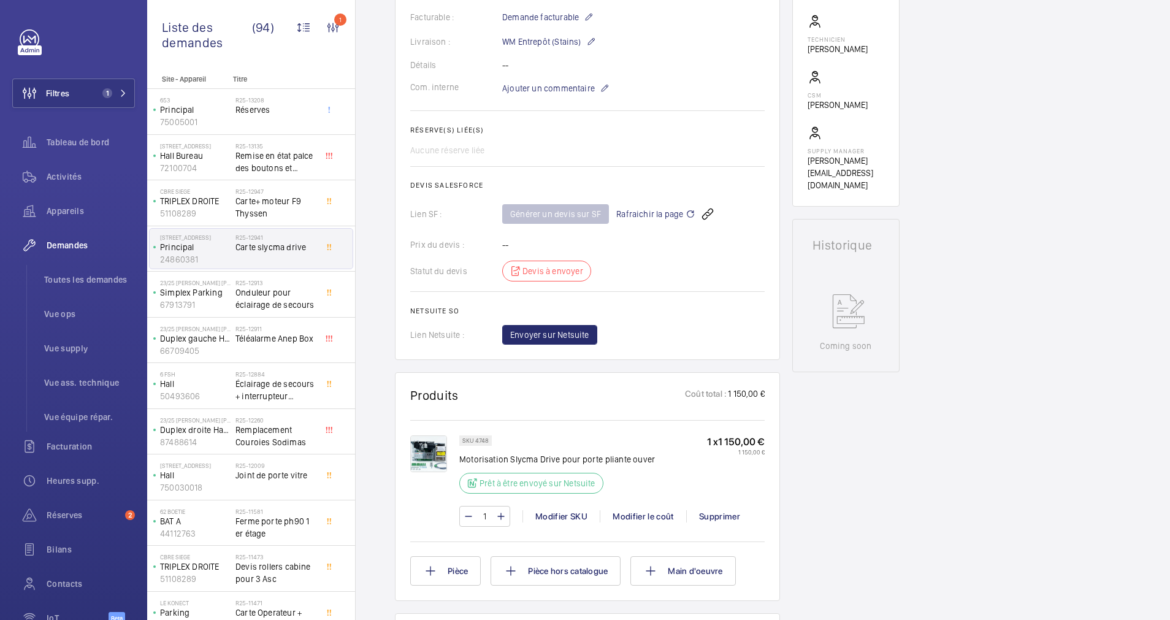
click at [634, 210] on span "Rafraichir la page" at bounding box center [655, 214] width 79 height 15
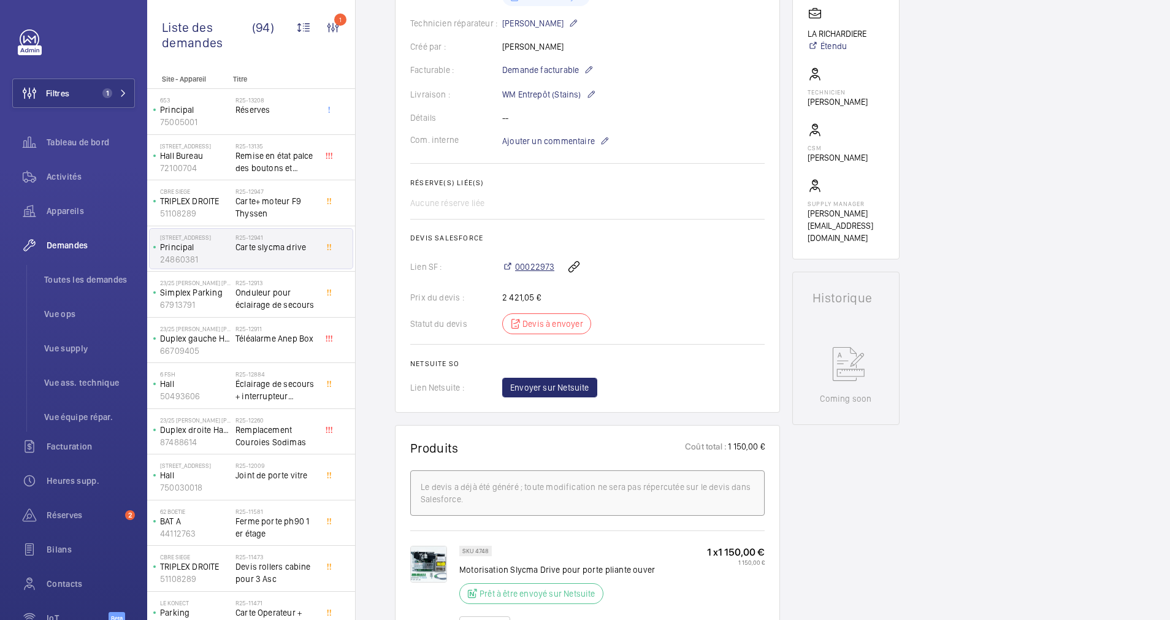
scroll to position [286, 0]
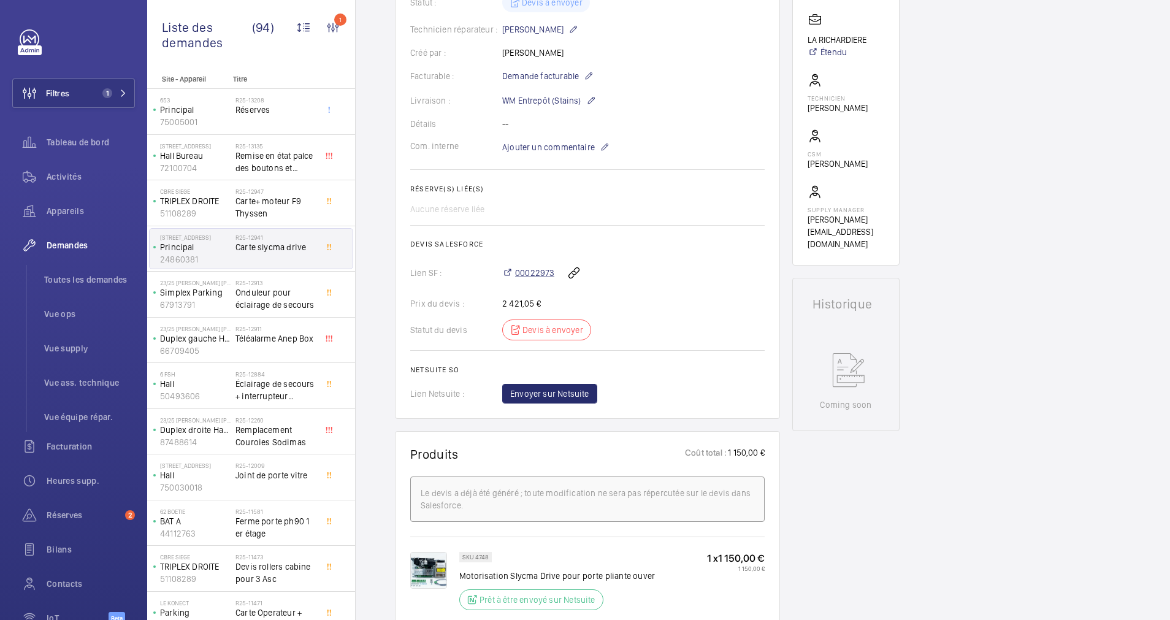
click at [528, 279] on span "00022973" at bounding box center [534, 273] width 39 height 12
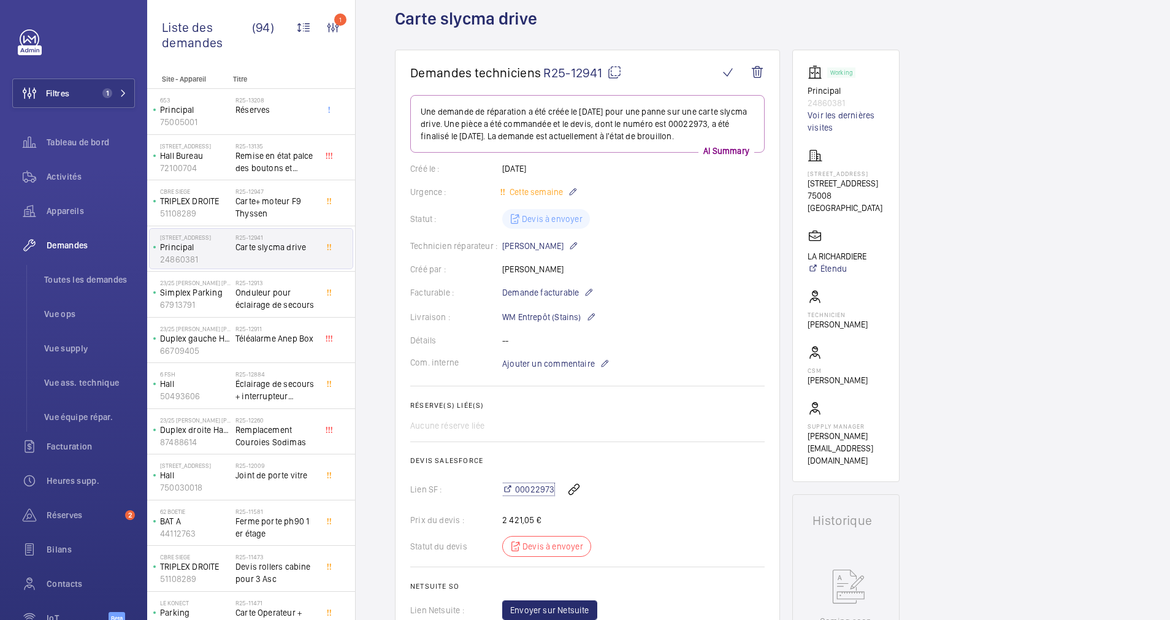
scroll to position [69, 0]
click at [818, 128] on link "Voir les dernières visites" at bounding box center [846, 122] width 77 height 25
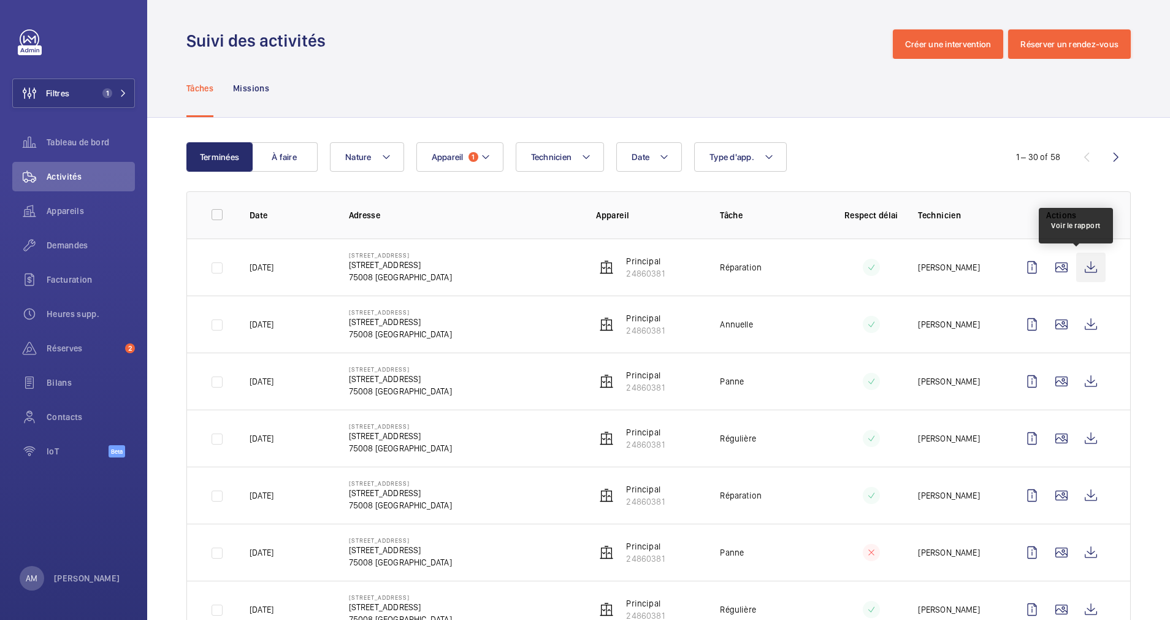
click at [1077, 267] on wm-front-icon-button at bounding box center [1091, 267] width 29 height 29
